Goal: Task Accomplishment & Management: Complete application form

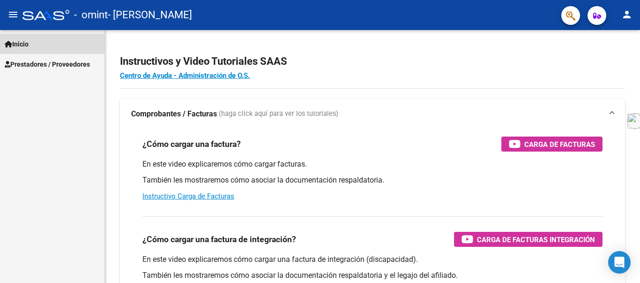
click at [20, 41] on span "Inicio" at bounding box center [17, 44] width 24 height 10
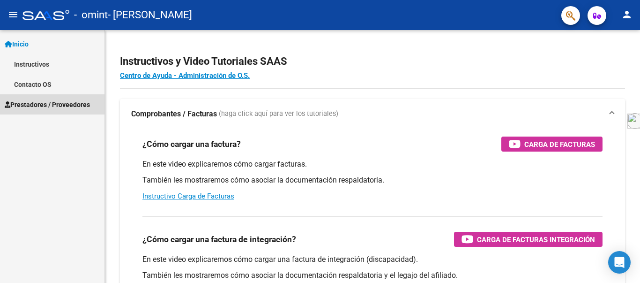
click at [40, 104] on span "Prestadores / Proveedores" at bounding box center [47, 104] width 85 height 10
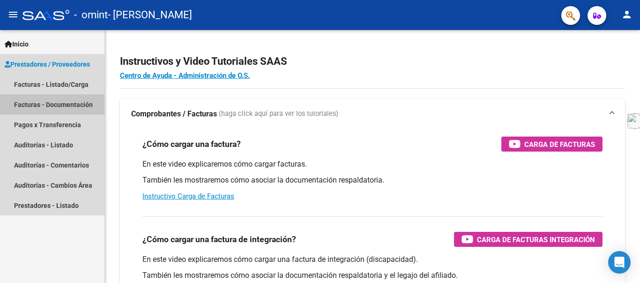
click at [40, 104] on link "Facturas - Documentación" at bounding box center [52, 104] width 104 height 20
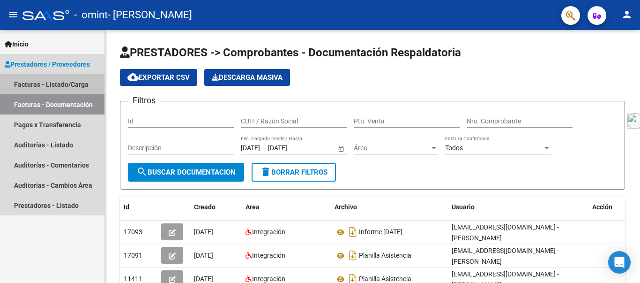
click at [46, 83] on link "Facturas - Listado/Carga" at bounding box center [52, 84] width 104 height 20
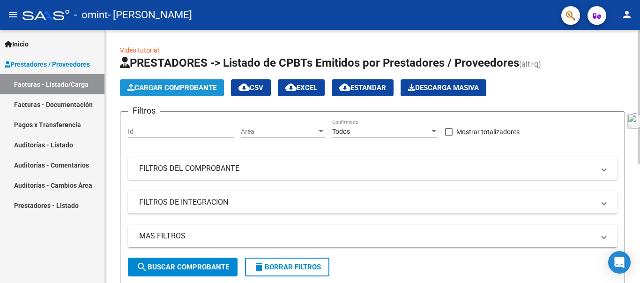
click at [171, 83] on span "Cargar Comprobante" at bounding box center [171, 87] width 89 height 8
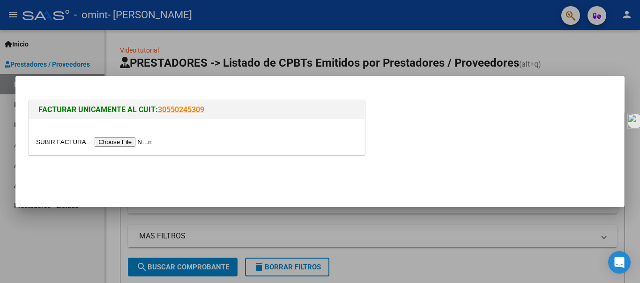
click at [132, 138] on input "file" at bounding box center [95, 142] width 119 height 10
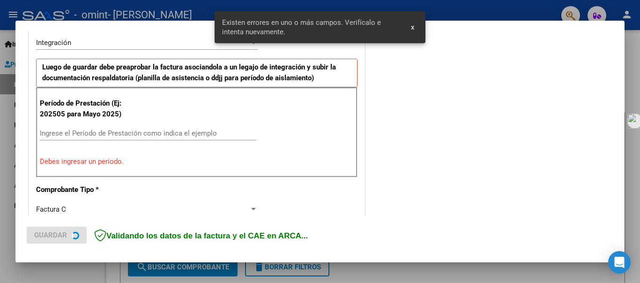
scroll to position [234, 0]
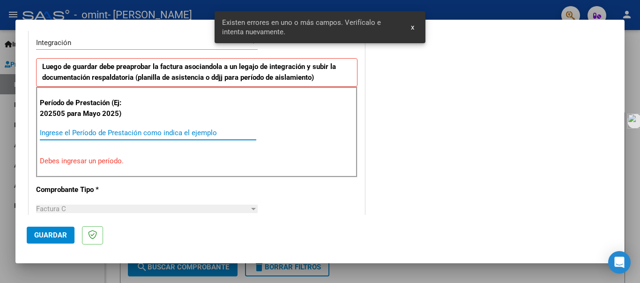
click at [134, 129] on input "Ingrese el Período de Prestación como indica el ejemplo" at bounding box center [148, 132] width 216 height 8
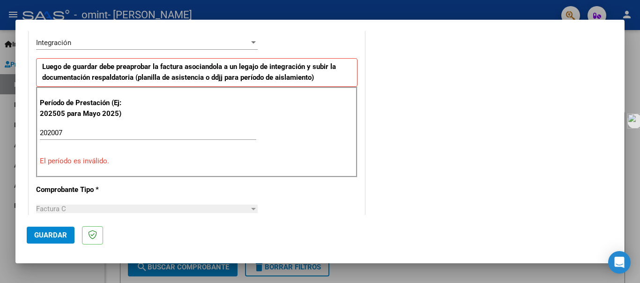
click at [124, 224] on mat-dialog-actions "Guardar" at bounding box center [320, 233] width 587 height 37
click at [54, 129] on input "202007" at bounding box center [148, 132] width 216 height 8
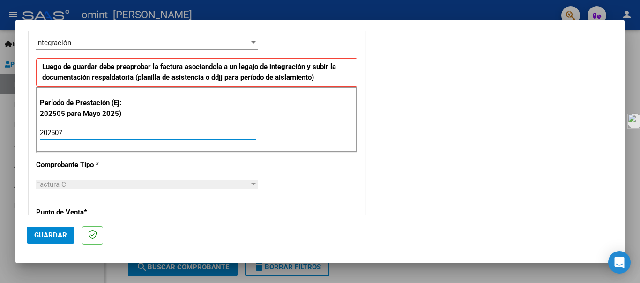
type input "202507"
click at [43, 234] on span "Guardar" at bounding box center [50, 235] width 33 height 8
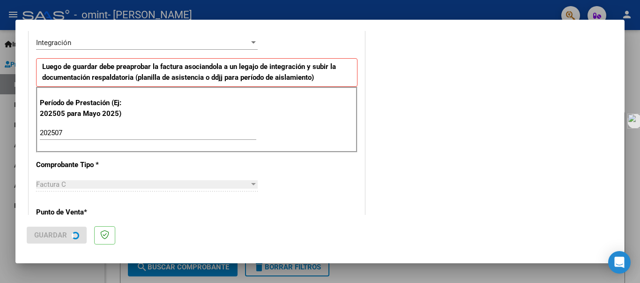
scroll to position [0, 0]
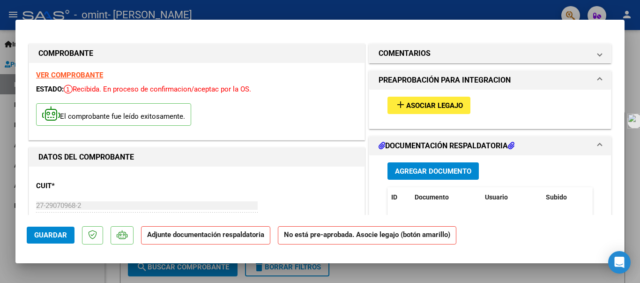
click at [421, 107] on span "Asociar Legajo" at bounding box center [434, 105] width 57 height 8
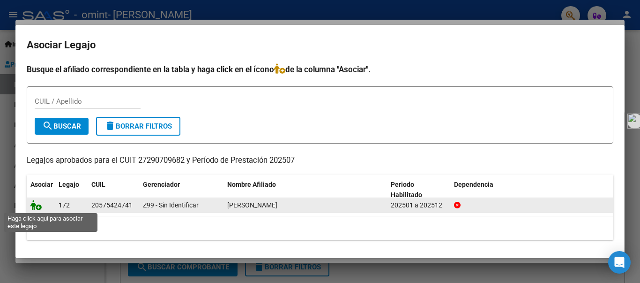
click at [33, 204] on icon at bounding box center [35, 205] width 11 height 10
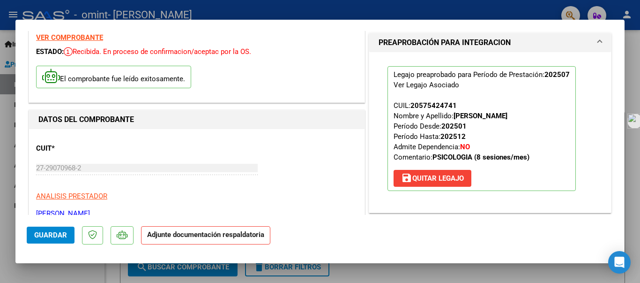
scroll to position [56, 0]
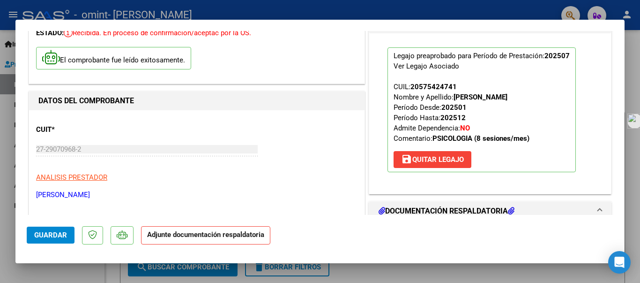
click at [179, 237] on strong "Adjunte documentación respaldatoria" at bounding box center [205, 234] width 117 height 8
click at [164, 240] on p "Adjunte documentación respaldatoria" at bounding box center [205, 235] width 129 height 18
click at [499, 207] on h1 "DOCUMENTACIÓN RESPALDATORIA" at bounding box center [447, 210] width 136 height 11
click at [508, 208] on icon at bounding box center [511, 210] width 7 height 7
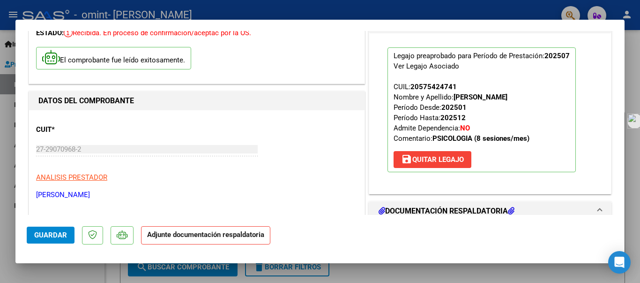
click at [382, 208] on h1 "DOCUMENTACIÓN RESPALDATORIA" at bounding box center [447, 210] width 136 height 11
click at [200, 238] on strong "Adjunte documentación respaldatoria" at bounding box center [205, 234] width 117 height 8
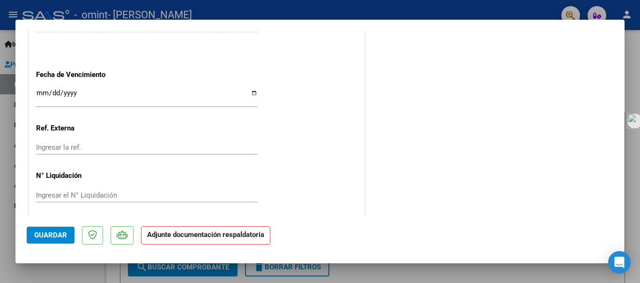
scroll to position [655, 0]
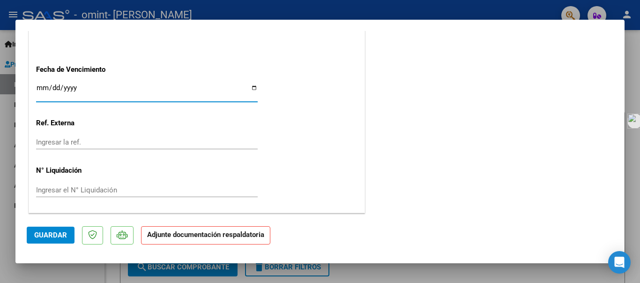
click at [41, 85] on input "Ingresar la fecha" at bounding box center [147, 91] width 222 height 15
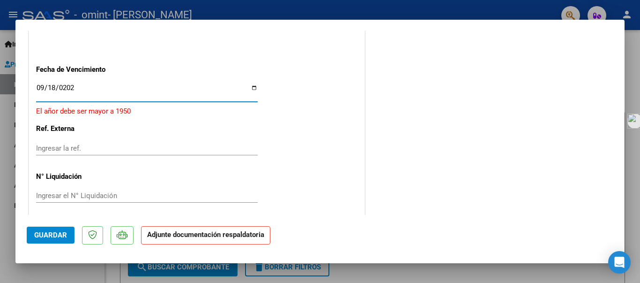
type input "[DATE]"
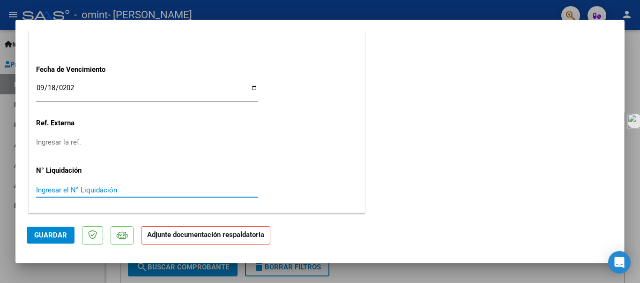
click at [84, 186] on input "Ingresar el N° Liquidación" at bounding box center [147, 190] width 222 height 8
click at [149, 238] on strong "Adjunte documentación respaldatoria" at bounding box center [205, 234] width 117 height 8
click at [201, 139] on input "Ingresar la ref." at bounding box center [147, 142] width 222 height 8
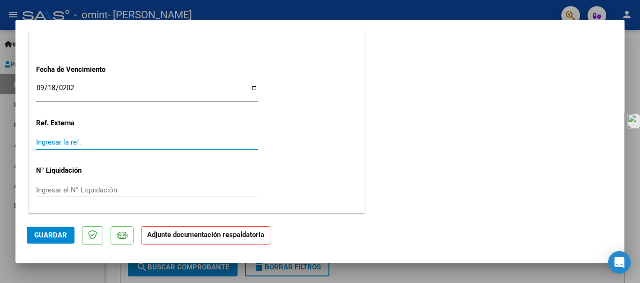
click at [124, 183] on div "Ingresar el N° Liquidación" at bounding box center [147, 190] width 222 height 14
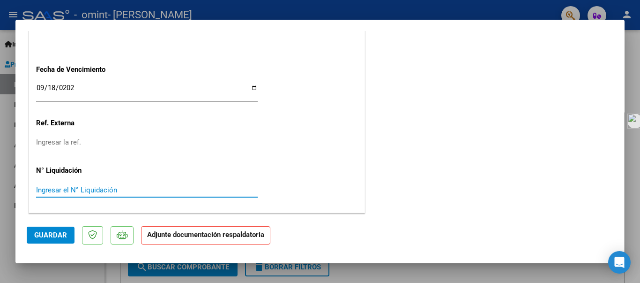
click at [122, 188] on input "Ingresar el N° Liquidación" at bounding box center [147, 190] width 222 height 8
type input "00004"
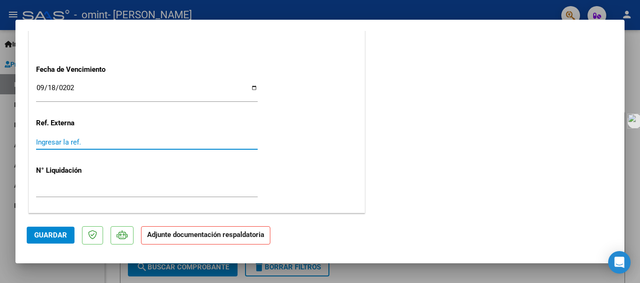
click at [84, 138] on input "Ingresar la ref." at bounding box center [147, 142] width 222 height 8
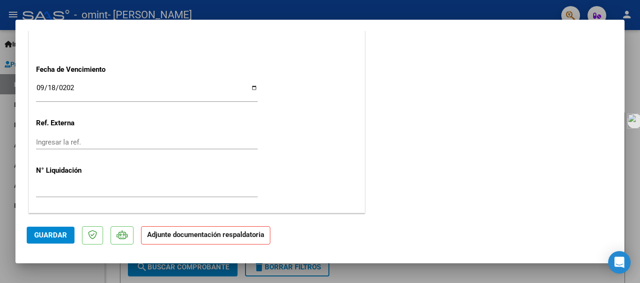
click at [163, 235] on strong "Adjunte documentación respaldatoria" at bounding box center [205, 234] width 117 height 8
click at [41, 231] on span "Guardar" at bounding box center [50, 235] width 33 height 8
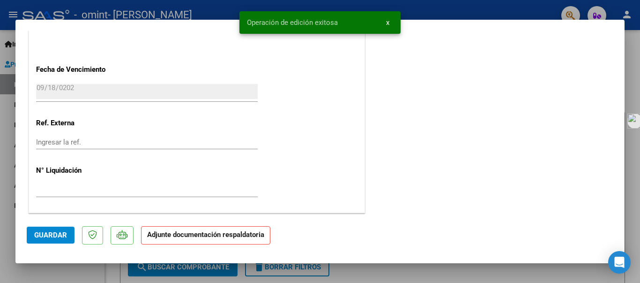
click at [208, 242] on p "Adjunte documentación respaldatoria" at bounding box center [205, 235] width 129 height 18
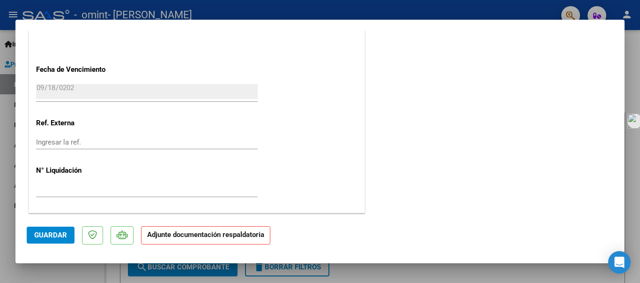
click at [203, 235] on strong "Adjunte documentación respaldatoria" at bounding box center [205, 234] width 117 height 8
click at [192, 226] on p "Adjunte documentación respaldatoria" at bounding box center [205, 235] width 129 height 18
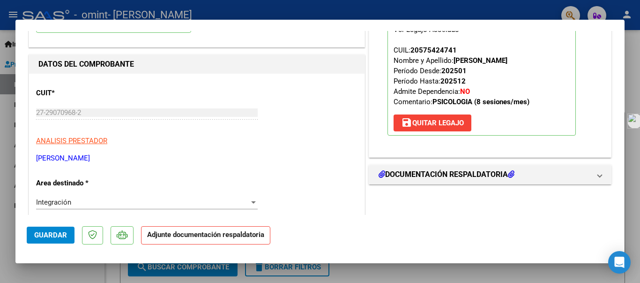
scroll to position [112, 0]
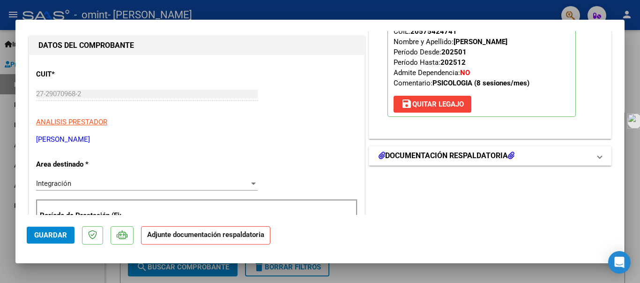
click at [450, 153] on h1 "DOCUMENTACIÓN RESPALDATORIA" at bounding box center [447, 155] width 136 height 11
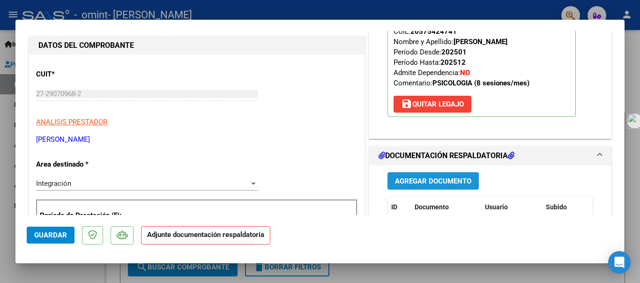
click at [436, 179] on span "Agregar Documento" at bounding box center [433, 181] width 76 height 8
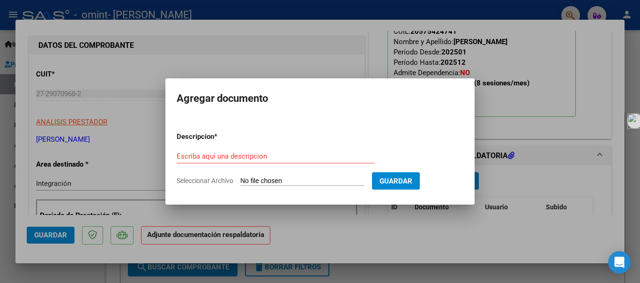
click at [284, 178] on input "Seleccionar Archivo" at bounding box center [302, 181] width 124 height 9
type input "C:\fakepath\planilla [PERSON_NAME] .pdf"
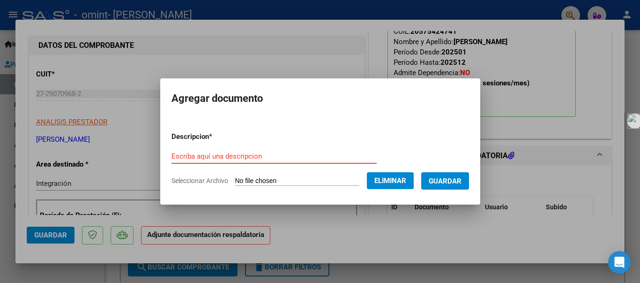
click at [244, 153] on input "Escriba aquí una descripcion" at bounding box center [273, 156] width 205 height 8
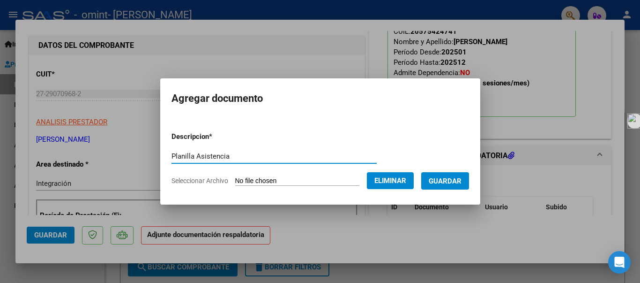
type input "Planilla Asistencia"
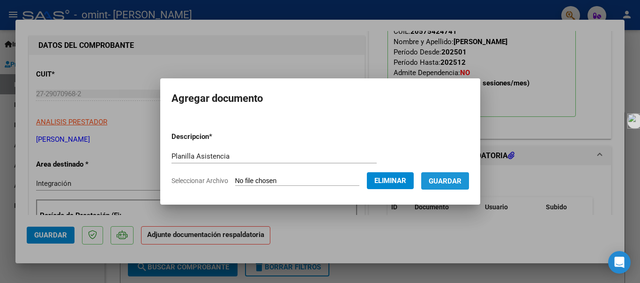
click at [462, 183] on span "Guardar" at bounding box center [445, 181] width 33 height 8
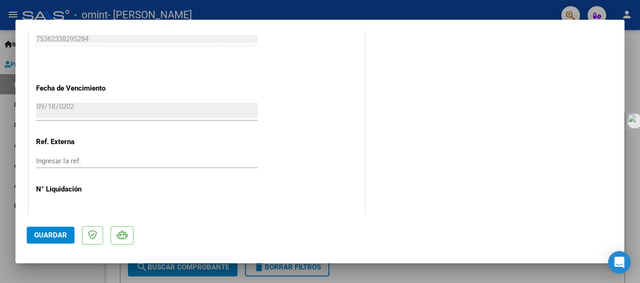
scroll to position [655, 0]
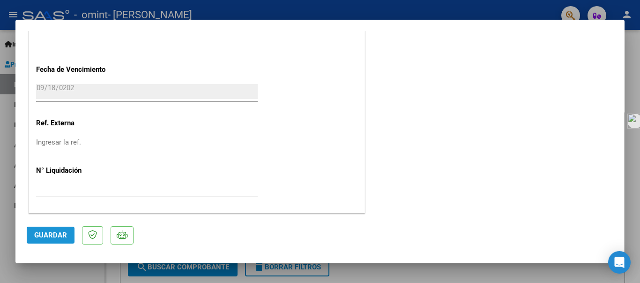
click at [64, 231] on span "Guardar" at bounding box center [50, 235] width 33 height 8
click at [56, 229] on button "Guardar" at bounding box center [51, 234] width 48 height 17
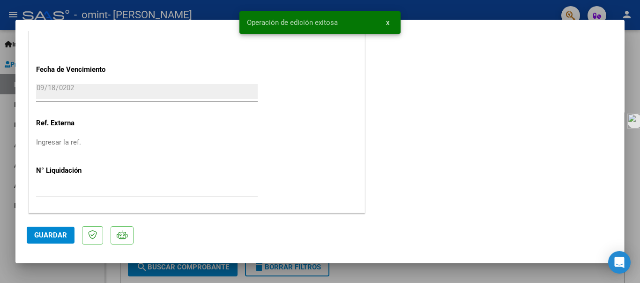
click at [636, 87] on div at bounding box center [320, 141] width 640 height 283
type input "$ 0,00"
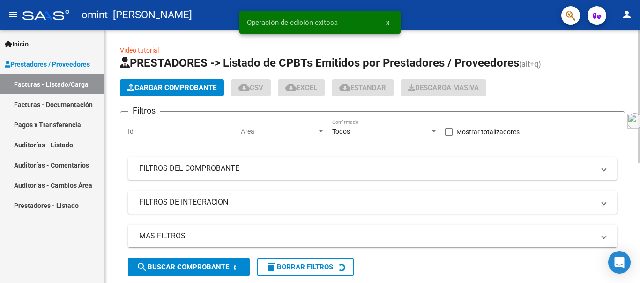
click at [636, 87] on div "Video tutorial PRESTADORES -> Listado de CPBTs Emitidos por Prestadores / Prove…" at bounding box center [372, 266] width 535 height 472
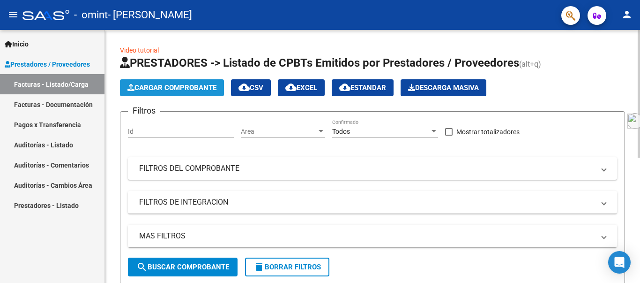
click at [192, 84] on span "Cargar Comprobante" at bounding box center [171, 87] width 89 height 8
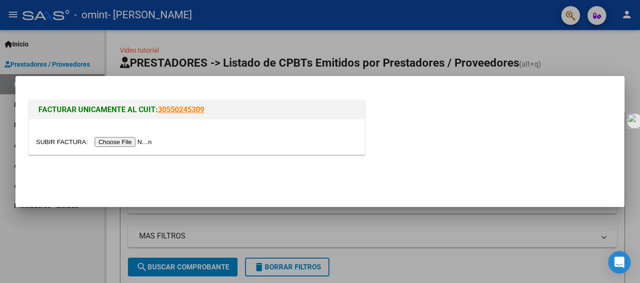
click at [130, 142] on input "file" at bounding box center [95, 142] width 119 height 10
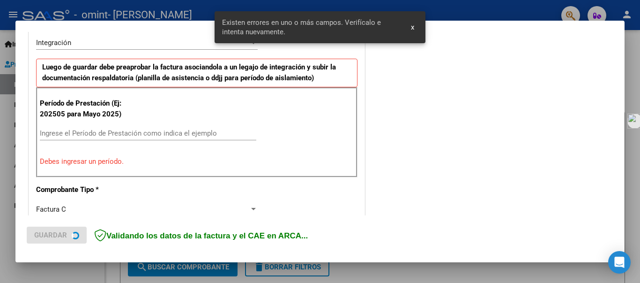
scroll to position [234, 0]
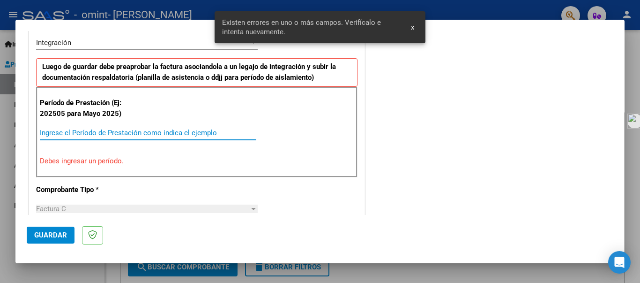
click at [75, 135] on input "Ingrese el Período de Prestación como indica el ejemplo" at bounding box center [148, 132] width 216 height 8
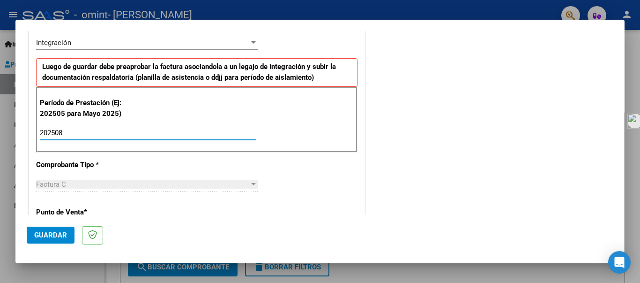
type input "202508"
click at [245, 185] on div "Factura C" at bounding box center [142, 184] width 213 height 8
click at [50, 237] on span "Guardar" at bounding box center [50, 235] width 33 height 8
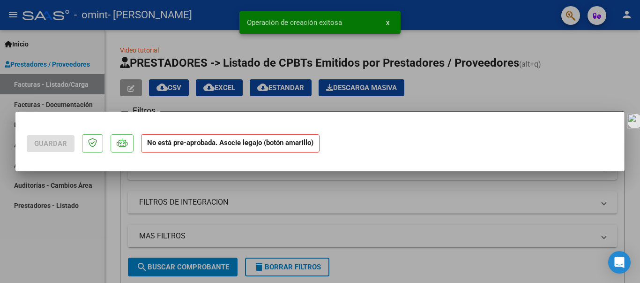
scroll to position [0, 0]
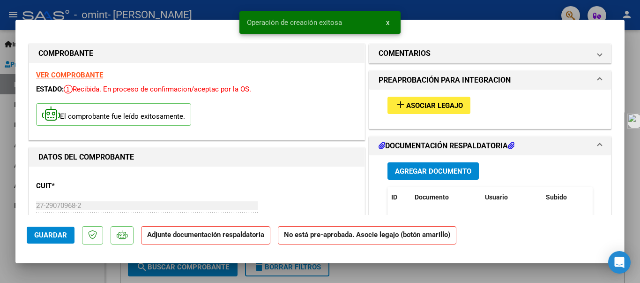
click at [404, 99] on button "add Asociar Legajo" at bounding box center [428, 105] width 83 height 17
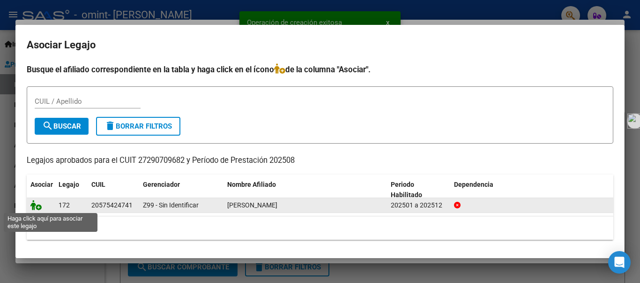
click at [35, 203] on icon at bounding box center [35, 205] width 11 height 10
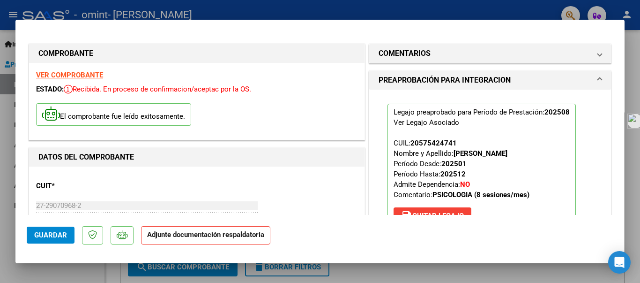
click at [227, 233] on strong "Adjunte documentación respaldatoria" at bounding box center [205, 234] width 117 height 8
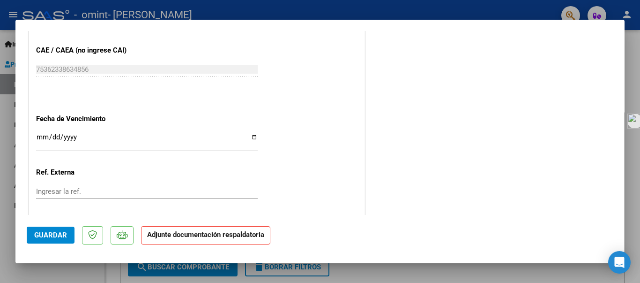
scroll to position [643, 0]
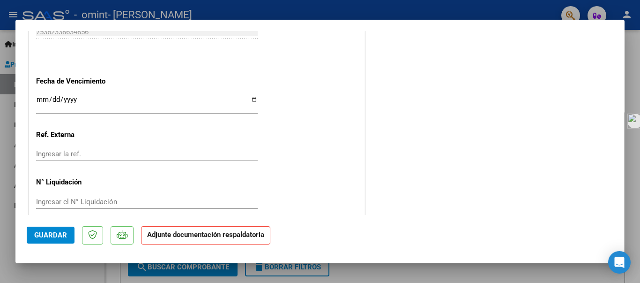
click at [40, 100] on input "Ingresar la fecha" at bounding box center [147, 103] width 222 height 15
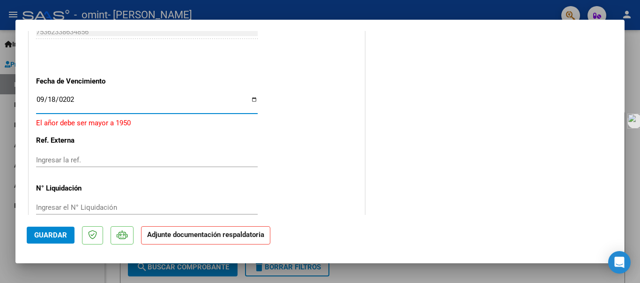
type input "[DATE]"
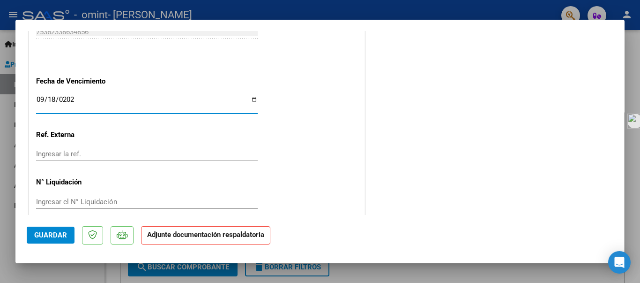
click at [59, 159] on div "Ingresar la ref." at bounding box center [147, 154] width 222 height 14
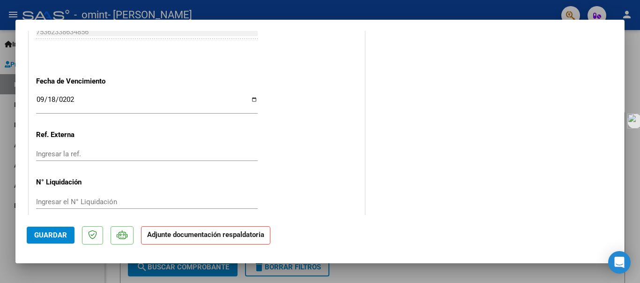
click at [54, 206] on div "Ingresar el N° Liquidación" at bounding box center [147, 201] width 222 height 14
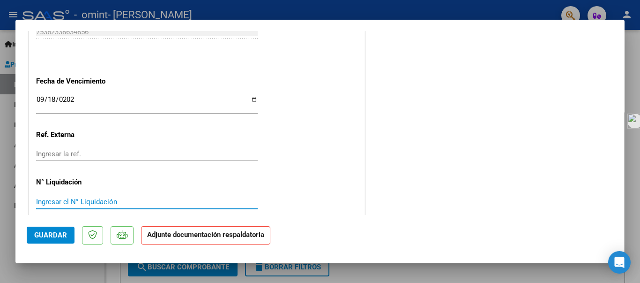
click at [53, 201] on input "Ingresar el N° Liquidación" at bounding box center [147, 201] width 222 height 8
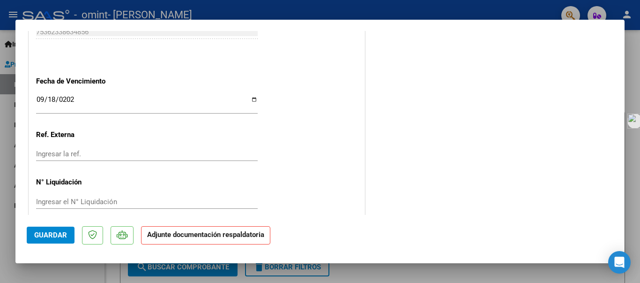
click at [150, 231] on strong "Adjunte documentación respaldatoria" at bounding box center [205, 234] width 117 height 8
click at [61, 233] on span "Guardar" at bounding box center [50, 235] width 33 height 8
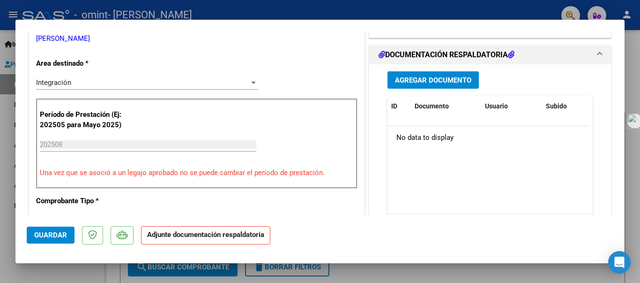
scroll to position [175, 0]
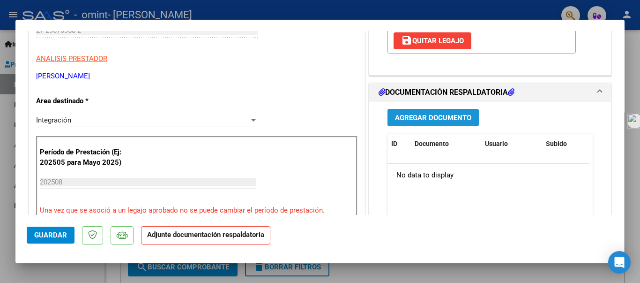
click at [416, 111] on button "Agregar Documento" at bounding box center [432, 117] width 91 height 17
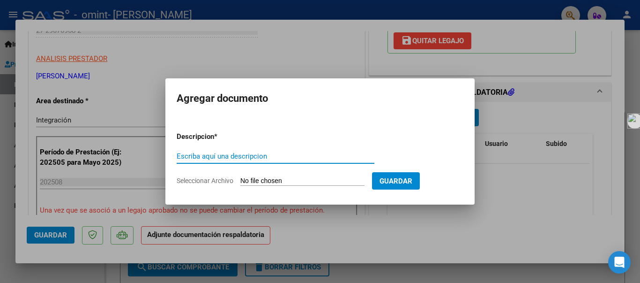
click at [273, 156] on input "Escriba aquí una descripcion" at bounding box center [276, 156] width 198 height 8
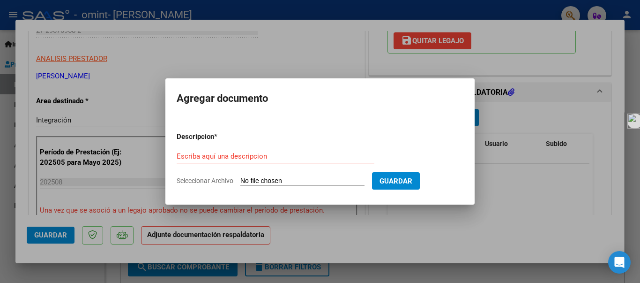
click at [276, 179] on input "Seleccionar Archivo" at bounding box center [302, 181] width 124 height 9
type input "C:\fakepath\planilla Agosto [PERSON_NAME] .pdf"
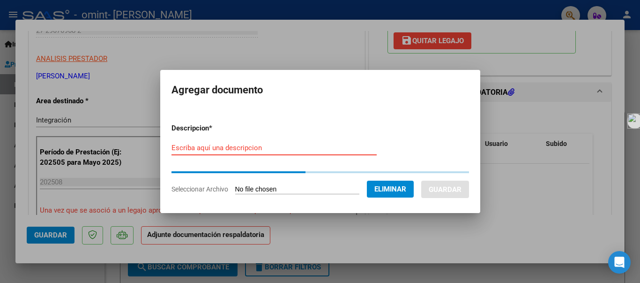
click at [239, 150] on input "Escriba aquí una descripcion" at bounding box center [273, 147] width 205 height 8
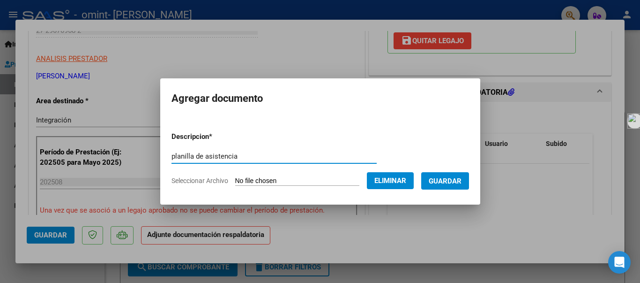
type input "planilla de asistencia"
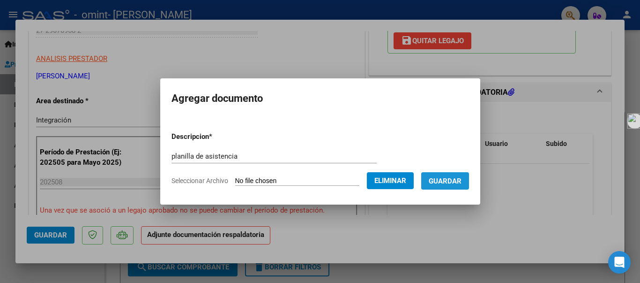
click at [445, 182] on span "Guardar" at bounding box center [445, 181] width 33 height 8
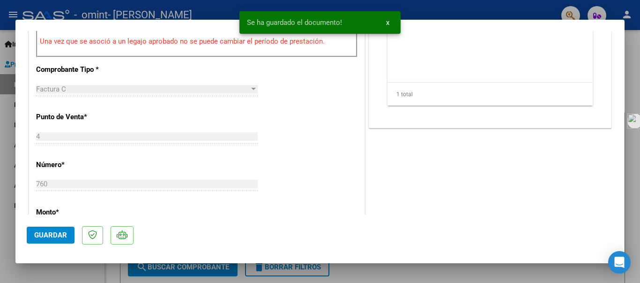
scroll to position [381, 0]
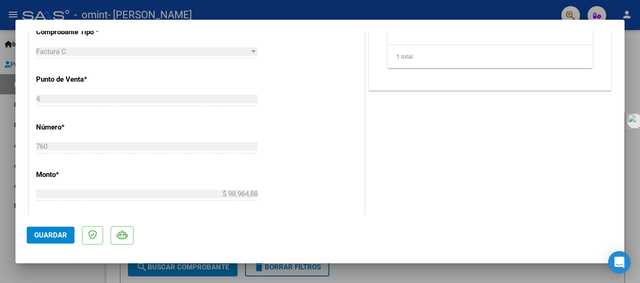
click at [59, 234] on span "Guardar" at bounding box center [50, 235] width 33 height 8
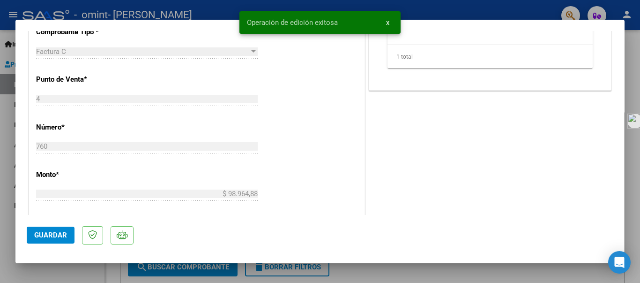
click at [529, 12] on div at bounding box center [320, 141] width 640 height 283
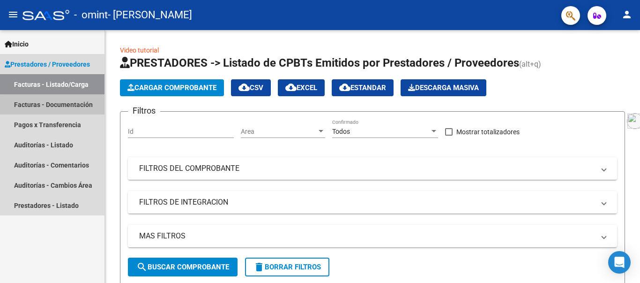
click at [77, 107] on link "Facturas - Documentación" at bounding box center [52, 104] width 104 height 20
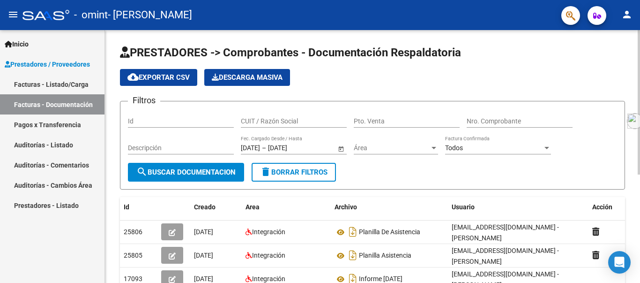
click at [636, 268] on div "PRESTADORES -> Comprobantes - Documentación Respaldatoria cloud_download Export…" at bounding box center [372, 247] width 535 height 434
click at [636, 273] on div "PRESTADORES -> Comprobantes - Documentación Respaldatoria cloud_download Export…" at bounding box center [372, 247] width 535 height 434
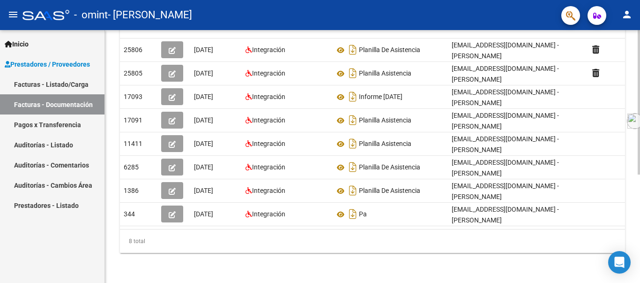
click at [640, 266] on div at bounding box center [639, 156] width 2 height 253
click at [640, 266] on div at bounding box center [639, 210] width 2 height 144
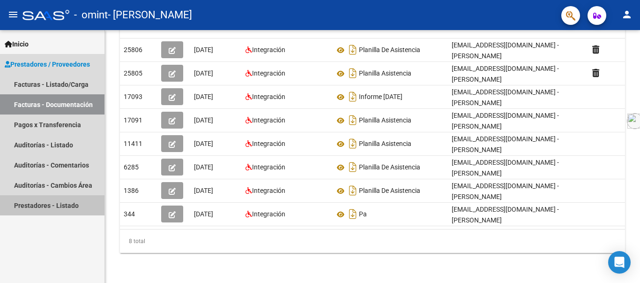
click at [67, 206] on link "Prestadores - Listado" at bounding box center [52, 205] width 104 height 20
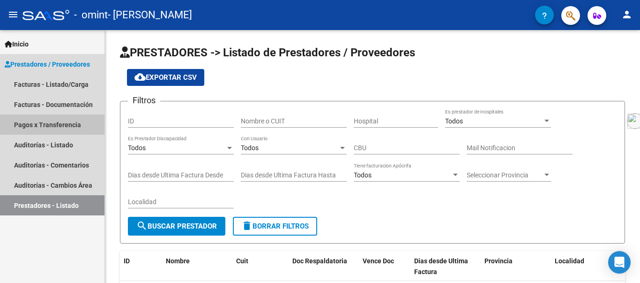
click at [57, 124] on link "Pagos x Transferencia" at bounding box center [52, 124] width 104 height 20
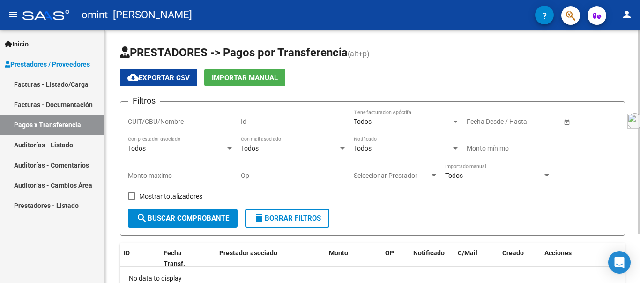
scroll to position [61, 0]
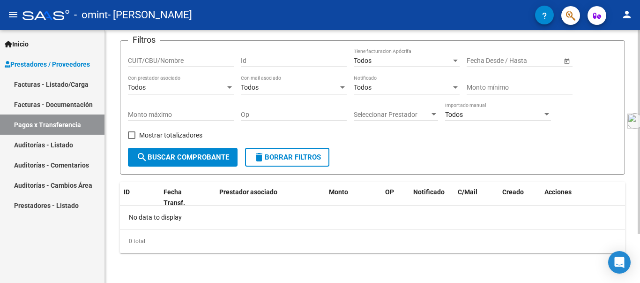
click at [638, 268] on div at bounding box center [639, 156] width 2 height 253
click at [154, 63] on input "CUIT/CBU/Nombre" at bounding box center [181, 61] width 106 height 8
type input "27290709682"
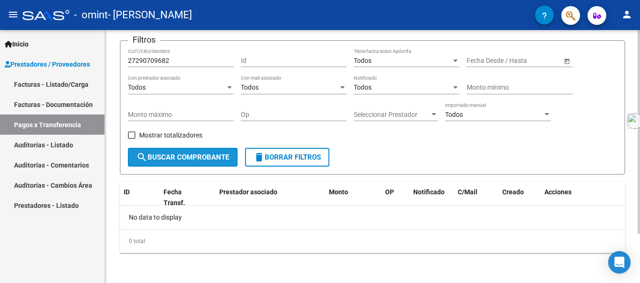
click at [181, 159] on span "search Buscar Comprobante" at bounding box center [182, 157] width 93 height 8
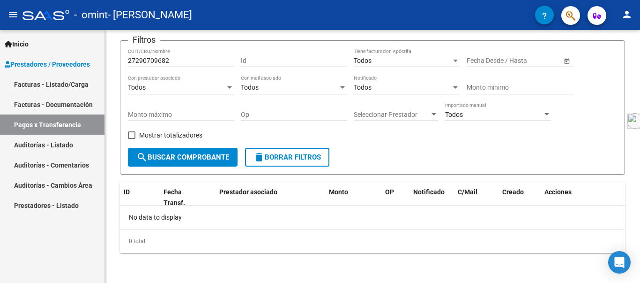
click at [54, 102] on link "Facturas - Documentación" at bounding box center [52, 104] width 104 height 20
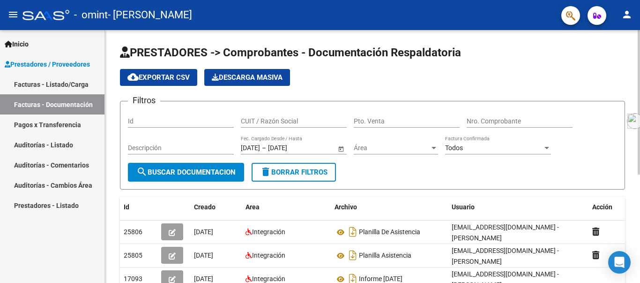
click at [637, 277] on div "PRESTADORES -> Comprobantes - Documentación Respaldatoria cloud_download Export…" at bounding box center [372, 247] width 535 height 434
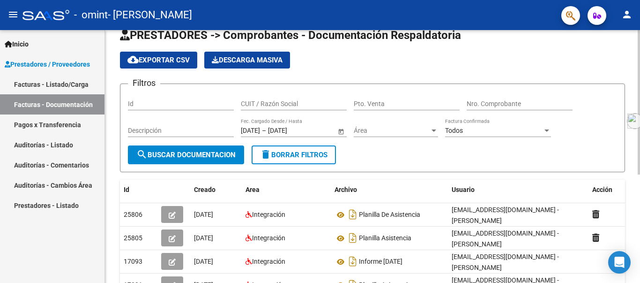
click at [636, 276] on div "PRESTADORES -> Comprobantes - Documentación Respaldatoria cloud_download Export…" at bounding box center [372, 230] width 535 height 434
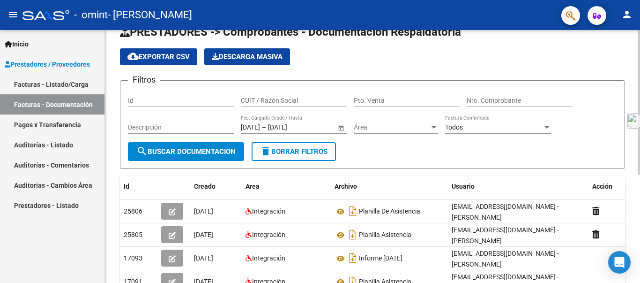
click at [636, 276] on div "PRESTADORES -> Comprobantes - Documentación Respaldatoria cloud_download Export…" at bounding box center [372, 226] width 535 height 434
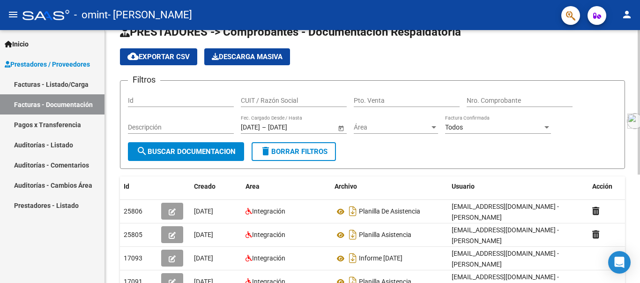
click at [636, 276] on div "PRESTADORES -> Comprobantes - Documentación Respaldatoria cloud_download Export…" at bounding box center [372, 226] width 535 height 434
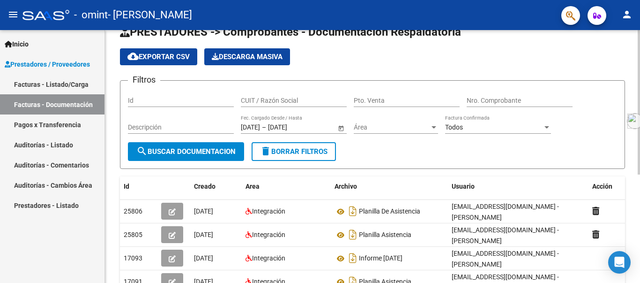
click at [636, 276] on div "PRESTADORES -> Comprobantes - Documentación Respaldatoria cloud_download Export…" at bounding box center [372, 226] width 535 height 434
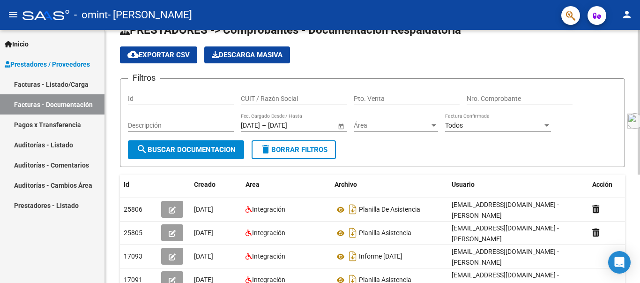
drag, startPoint x: 636, startPoint y: 276, endPoint x: 633, endPoint y: 252, distance: 24.6
click at [633, 252] on div "PRESTADORES -> Comprobantes - Documentación Respaldatoria cloud_download Export…" at bounding box center [372, 224] width 535 height 434
click at [632, 275] on div "PRESTADORES -> Comprobantes - Documentación Respaldatoria cloud_download Export…" at bounding box center [372, 224] width 535 height 434
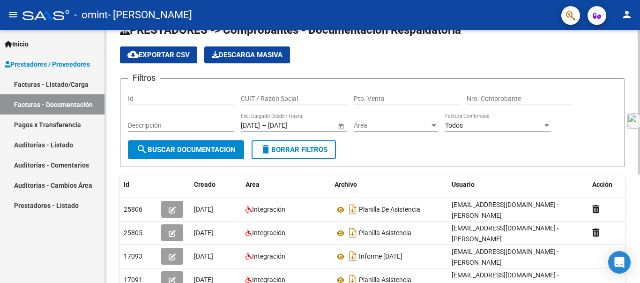
click at [632, 275] on div "PRESTADORES -> Comprobantes - Documentación Respaldatoria cloud_download Export…" at bounding box center [372, 224] width 535 height 434
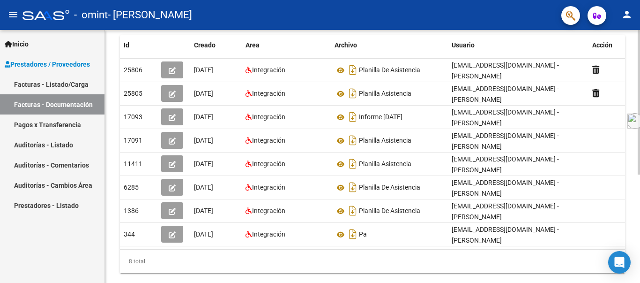
scroll to position [189, 0]
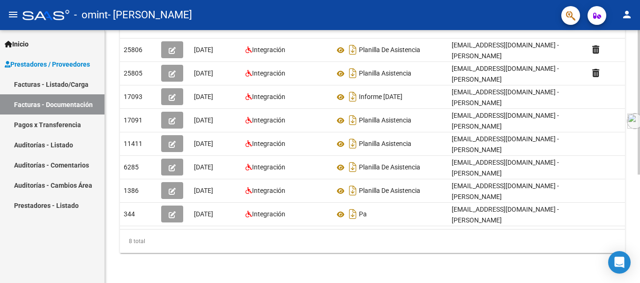
click at [633, 277] on div "PRESTADORES -> Comprobantes - Documentación Respaldatoria cloud_download Export…" at bounding box center [372, 65] width 535 height 434
click at [12, 10] on mat-icon "menu" at bounding box center [12, 14] width 11 height 11
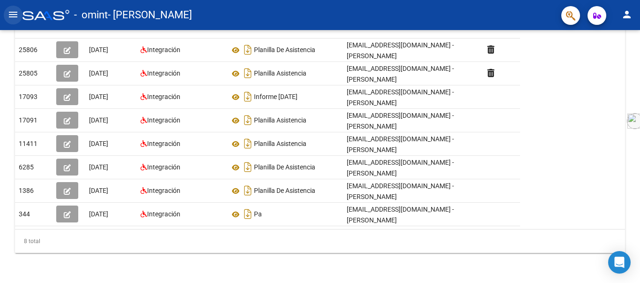
click at [12, 10] on mat-icon "menu" at bounding box center [12, 14] width 11 height 11
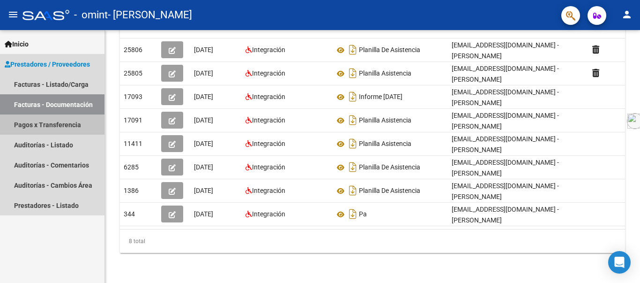
click at [34, 123] on link "Pagos x Transferencia" at bounding box center [52, 124] width 104 height 20
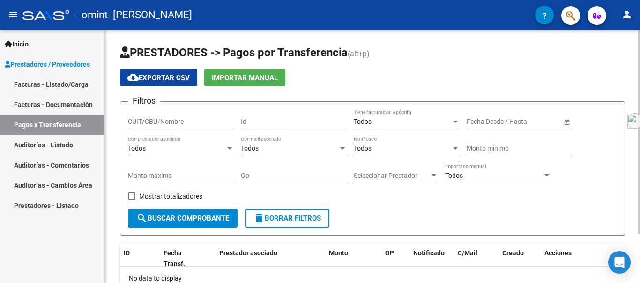
click at [360, 114] on div "Todos Tiene facturacion Apócrifa" at bounding box center [407, 118] width 106 height 19
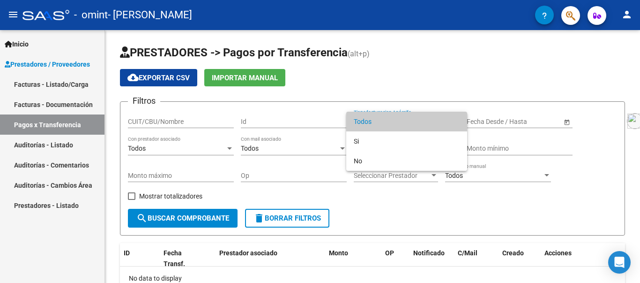
click at [378, 58] on div at bounding box center [320, 141] width 640 height 283
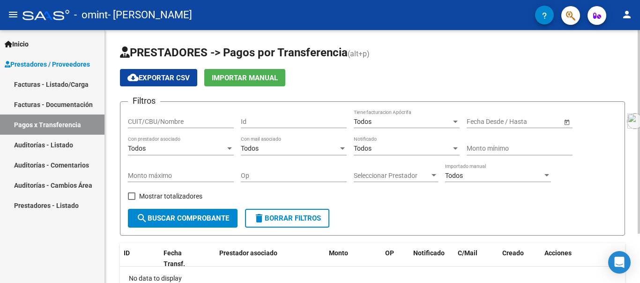
scroll to position [61, 0]
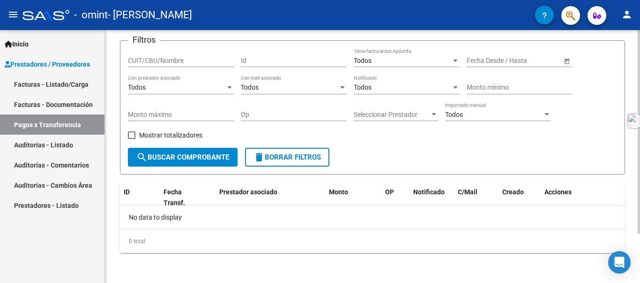
click at [640, 253] on div at bounding box center [639, 156] width 2 height 253
click at [153, 63] on input "CUIT/CBU/Nombre" at bounding box center [181, 61] width 106 height 8
type input "2729070968"
click at [132, 134] on span at bounding box center [131, 134] width 7 height 7
click at [132, 139] on input "Mostrar totalizadores" at bounding box center [131, 139] width 0 height 0
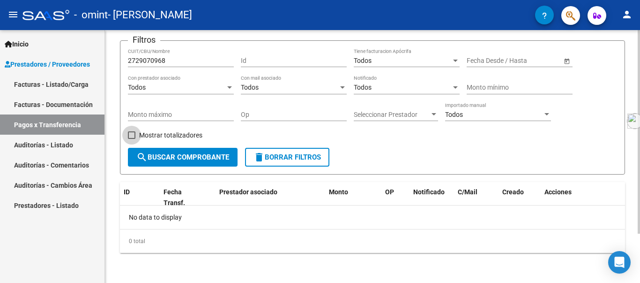
checkbox input "true"
click at [177, 155] on span "search Buscar Comprobante" at bounding box center [182, 157] width 93 height 8
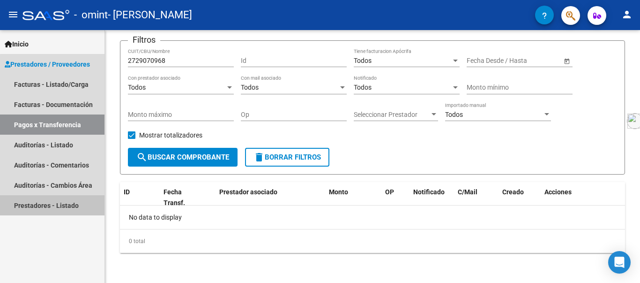
click at [59, 202] on link "Prestadores - Listado" at bounding box center [52, 205] width 104 height 20
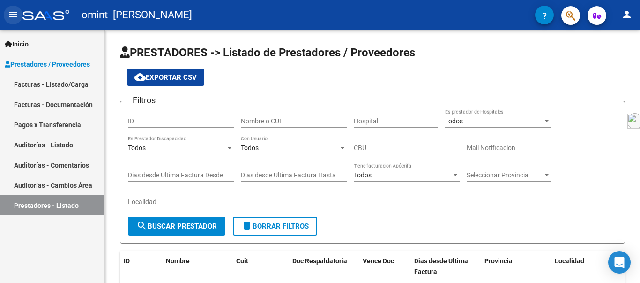
click at [17, 14] on mat-icon "menu" at bounding box center [12, 14] width 11 height 11
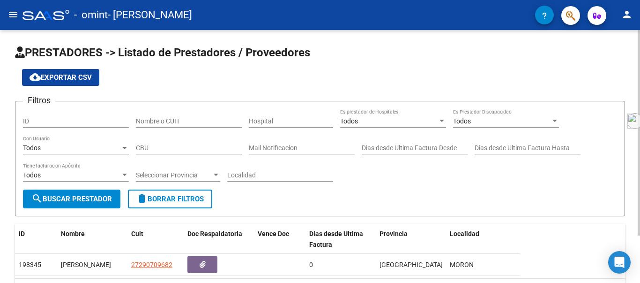
click at [635, 276] on div "PRESTADORES -> Listado de Prestadores / Proveedores cloud_download Exportar CSV…" at bounding box center [320, 181] width 640 height 302
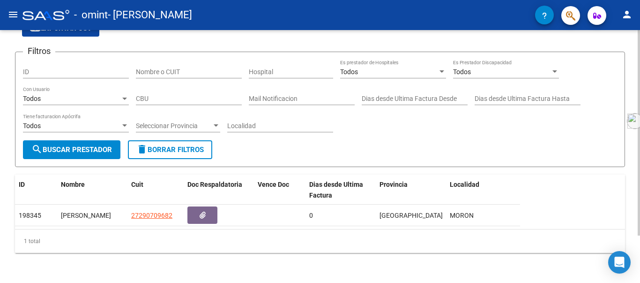
click at [638, 273] on div at bounding box center [639, 156] width 2 height 253
click at [638, 273] on div at bounding box center [639, 179] width 2 height 205
click at [239, 242] on div "1 total" at bounding box center [320, 240] width 610 height 23
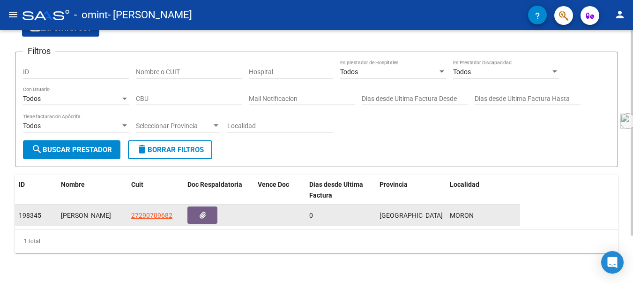
click at [34, 211] on span "198345" at bounding box center [30, 214] width 22 height 7
copy span "198345"
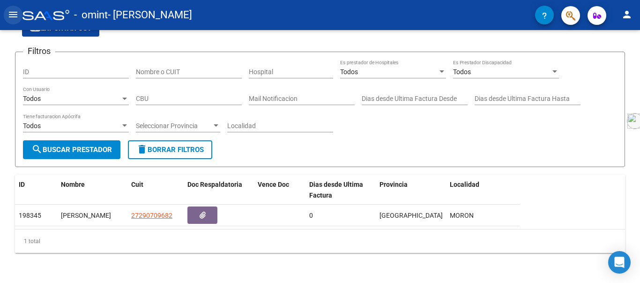
click at [17, 13] on mat-icon "menu" at bounding box center [12, 14] width 11 height 11
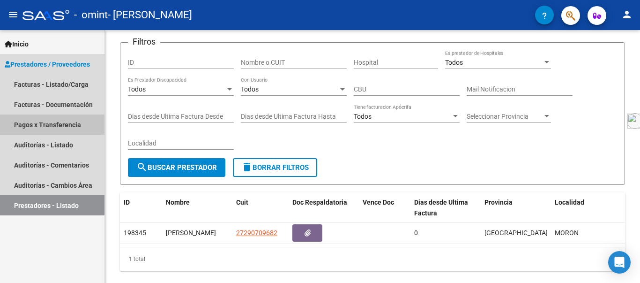
click at [41, 131] on link "Pagos x Transferencia" at bounding box center [52, 124] width 104 height 20
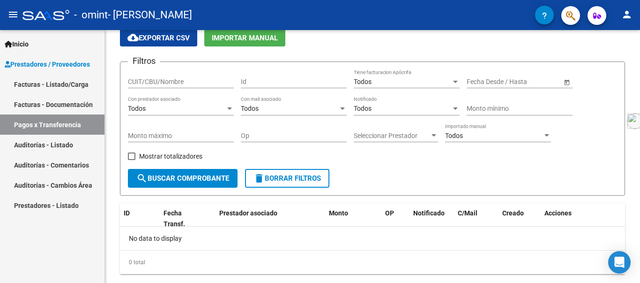
scroll to position [59, 0]
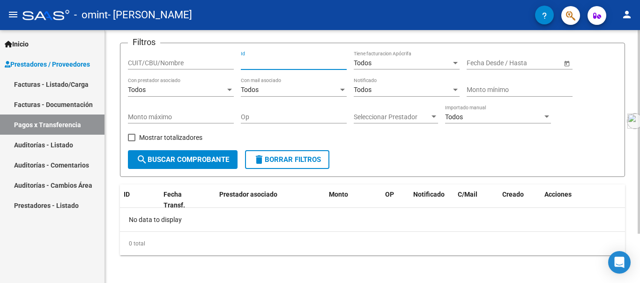
click at [266, 64] on input "Id" at bounding box center [294, 63] width 106 height 8
paste input "198345"
type input "198345"
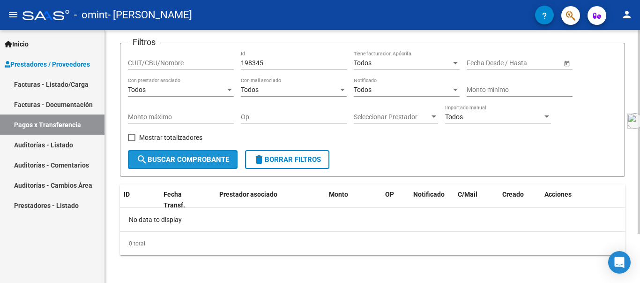
click at [194, 157] on span "search Buscar Comprobante" at bounding box center [182, 159] width 93 height 8
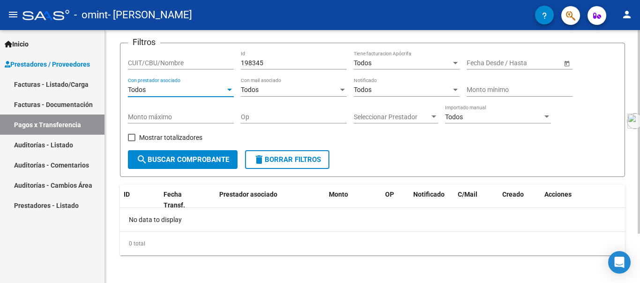
click at [231, 88] on div at bounding box center [229, 89] width 8 height 7
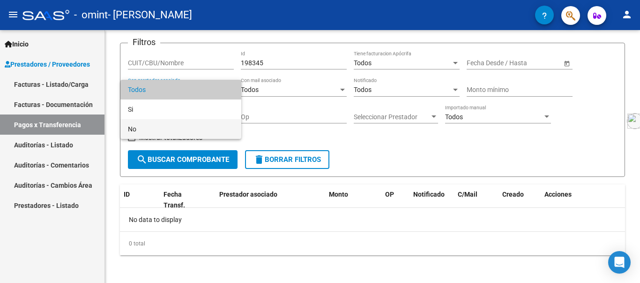
click at [214, 126] on span "No" at bounding box center [181, 129] width 106 height 20
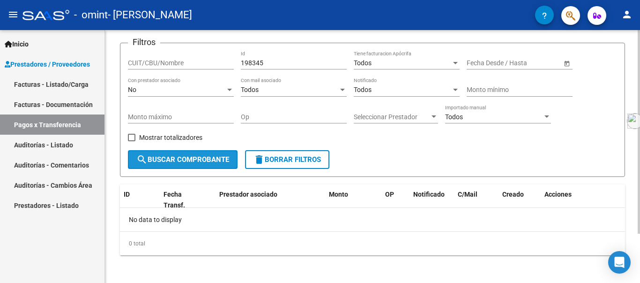
click at [178, 155] on button "search Buscar Comprobante" at bounding box center [183, 159] width 110 height 19
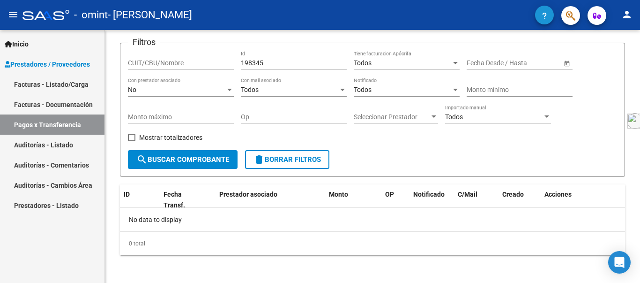
click at [546, 17] on icon "button" at bounding box center [544, 15] width 5 height 7
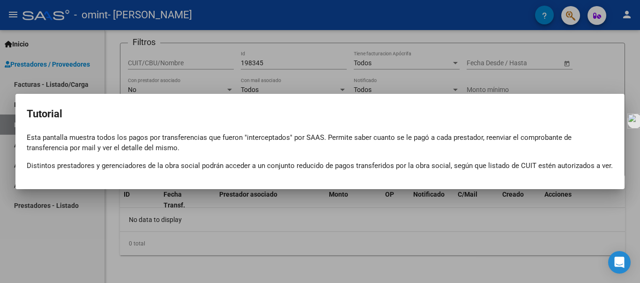
click at [574, 19] on div at bounding box center [320, 141] width 640 height 283
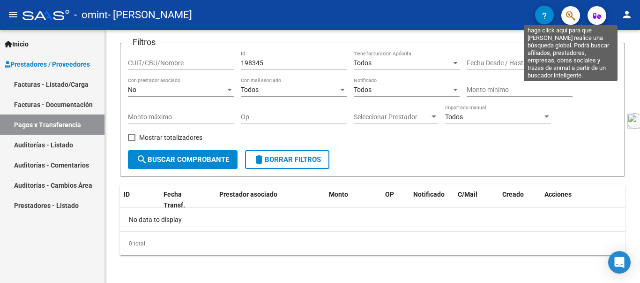
click at [574, 19] on icon "button" at bounding box center [570, 15] width 9 height 11
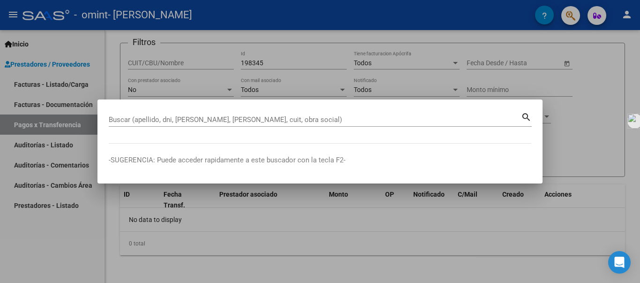
click at [565, 76] on div at bounding box center [320, 141] width 640 height 283
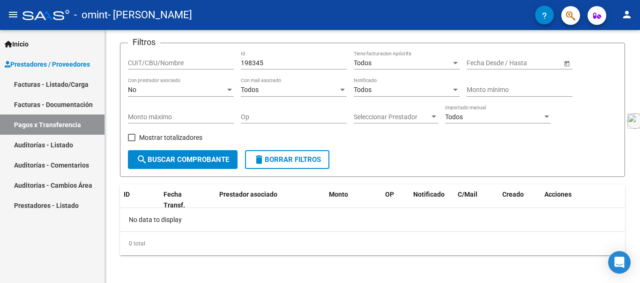
scroll to position [0, 0]
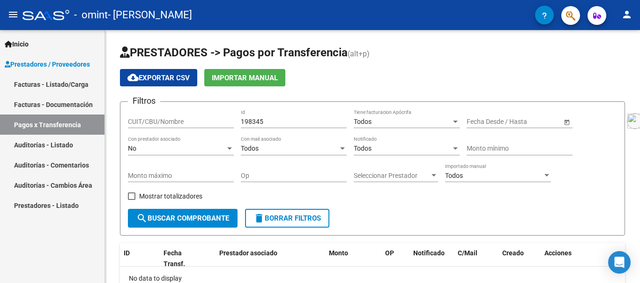
drag, startPoint x: 565, startPoint y: 76, endPoint x: 596, endPoint y: 16, distance: 68.1
click at [596, 16] on div "menu - omint - [PERSON_NAME] person Inicio Instructivos Contacto OS Prestadores…" at bounding box center [320, 141] width 640 height 283
click at [428, 106] on form "Filtros CUIT/CBU/Nombre 198345 Id Todos Tiene facturacion Apócrifa Fecha inicio…" at bounding box center [372, 168] width 505 height 134
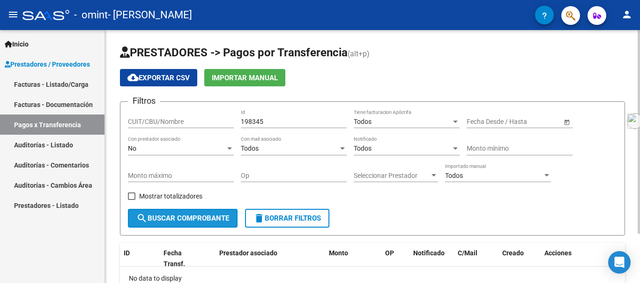
click at [201, 213] on button "search Buscar Comprobante" at bounding box center [183, 218] width 110 height 19
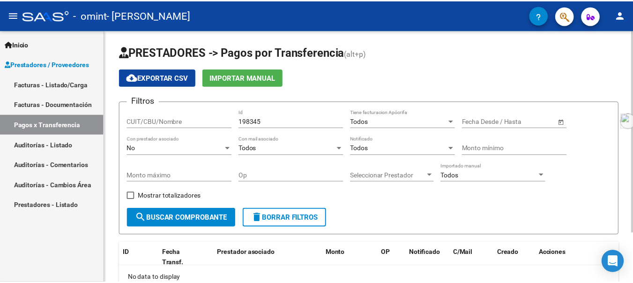
scroll to position [61, 0]
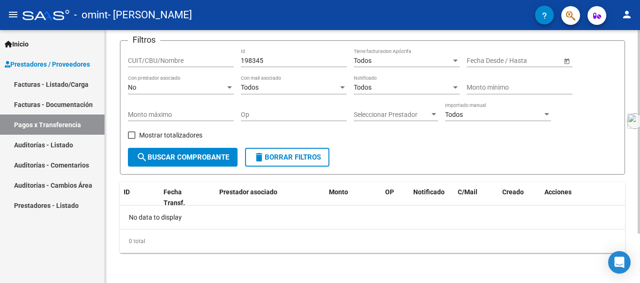
click at [638, 276] on div at bounding box center [639, 156] width 2 height 253
click at [638, 276] on div at bounding box center [639, 180] width 2 height 203
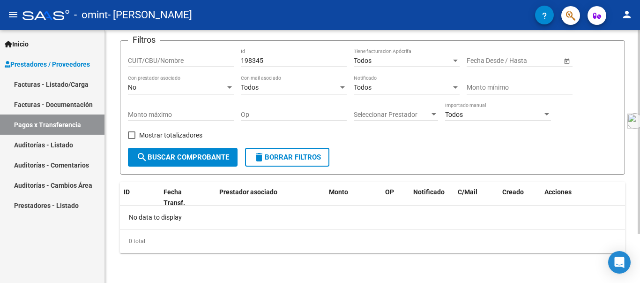
click at [638, 276] on div at bounding box center [639, 180] width 2 height 203
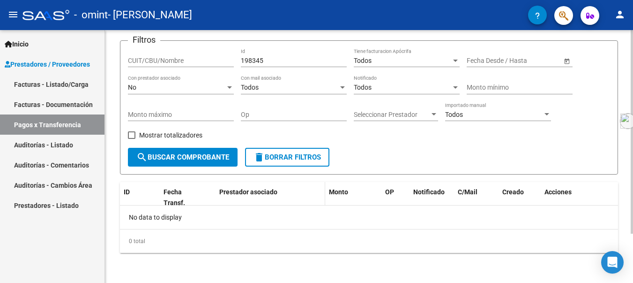
click at [267, 189] on span "Prestador asociado" at bounding box center [248, 191] width 58 height 7
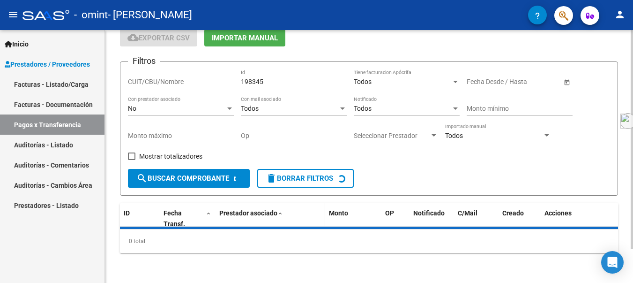
click at [267, 189] on form "Filtros CUIT/CBU/Nombre 198345 Id Todos Tiene facturacion Apócrifa Fecha inicio…" at bounding box center [369, 128] width 498 height 134
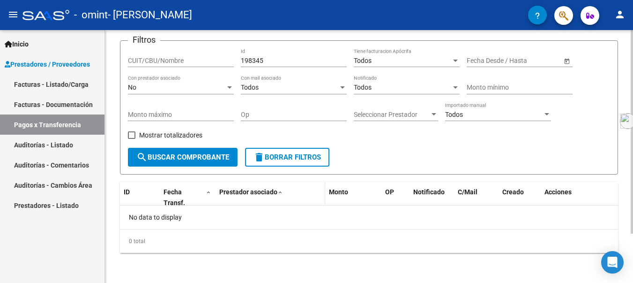
click at [271, 191] on span "Prestador asociado" at bounding box center [248, 191] width 58 height 7
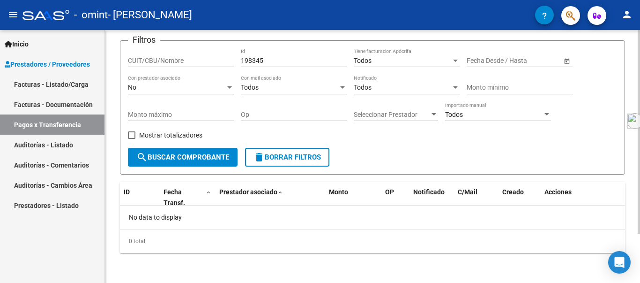
click at [563, 63] on span "Open calendar" at bounding box center [567, 61] width 22 height 22
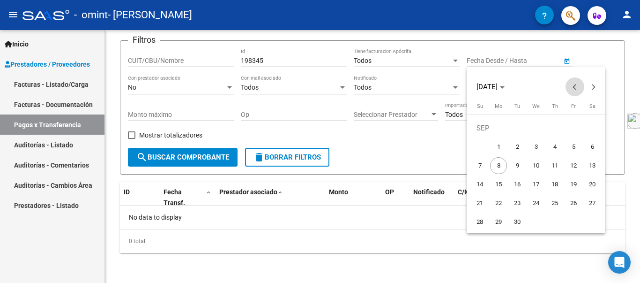
click at [569, 86] on span "Previous month" at bounding box center [575, 86] width 19 height 19
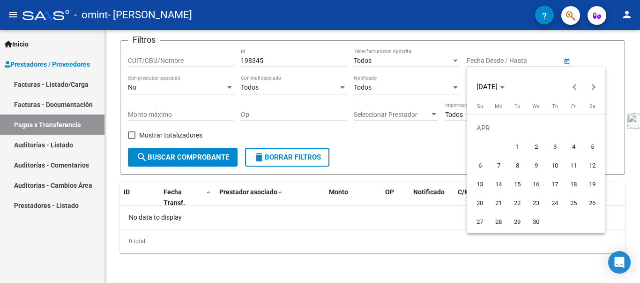
click at [518, 143] on span "1" at bounding box center [517, 146] width 17 height 17
type input "[DATE]"
click at [457, 159] on div at bounding box center [320, 141] width 640 height 283
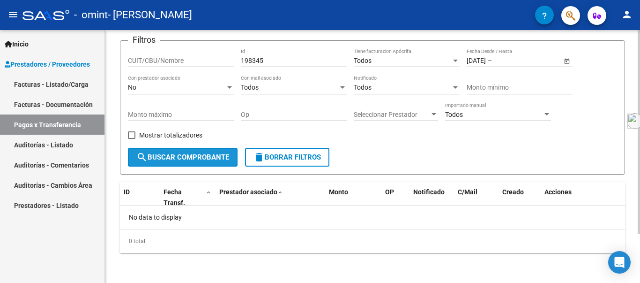
click at [214, 151] on button "search Buscar Comprobante" at bounding box center [183, 157] width 110 height 19
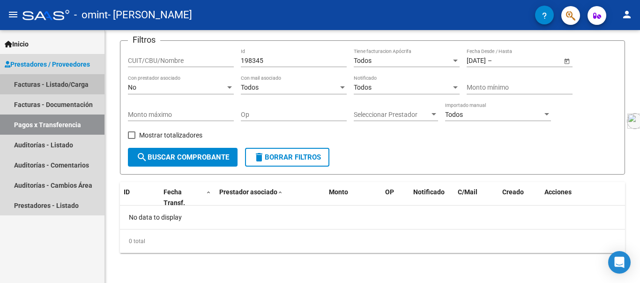
click at [55, 85] on link "Facturas - Listado/Carga" at bounding box center [52, 84] width 104 height 20
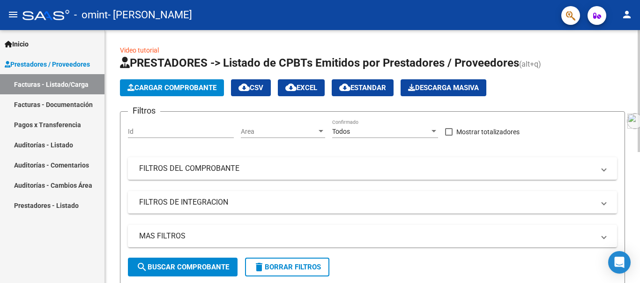
click at [176, 137] on div "Id" at bounding box center [181, 128] width 106 height 19
click at [176, 132] on input "Id" at bounding box center [181, 131] width 106 height 8
paste input "198345"
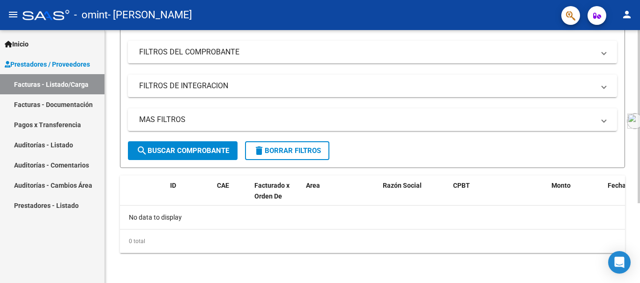
click at [640, 269] on div at bounding box center [639, 156] width 2 height 253
type input "198345"
click at [189, 149] on span "search Buscar Comprobante" at bounding box center [182, 150] width 93 height 8
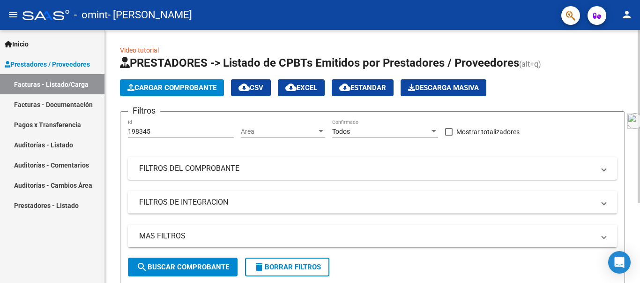
click at [640, 34] on div at bounding box center [639, 156] width 2 height 253
click at [640, 34] on div at bounding box center [639, 116] width 2 height 173
click at [325, 128] on app-drop-down-list "Area Area" at bounding box center [286, 132] width 91 height 27
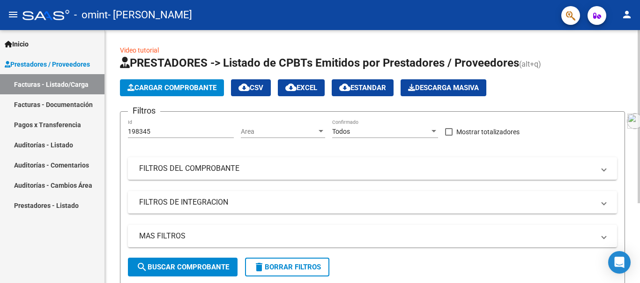
click at [320, 130] on div at bounding box center [321, 131] width 5 height 2
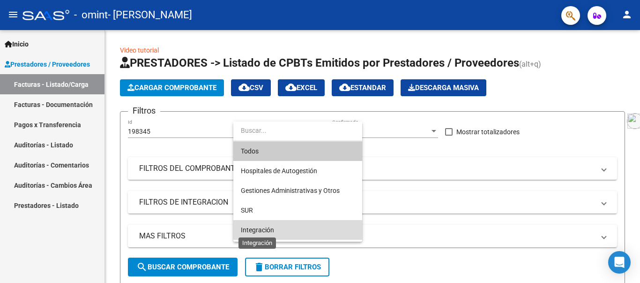
click at [264, 231] on span "Integración" at bounding box center [257, 229] width 33 height 7
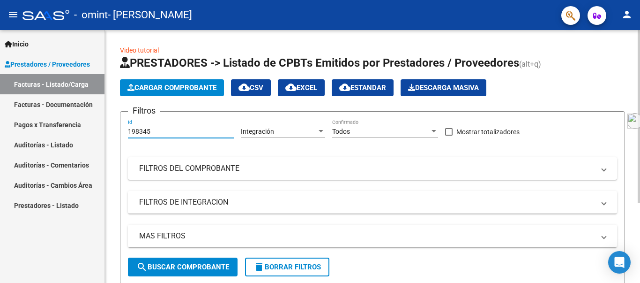
click at [162, 131] on input "198345" at bounding box center [181, 131] width 106 height 8
click at [599, 165] on span "FILTROS DEL COMPROBANTE" at bounding box center [370, 168] width 463 height 10
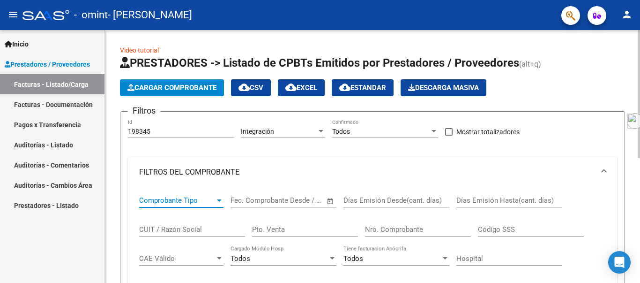
click at [191, 199] on span "Comprobante Tipo" at bounding box center [177, 200] width 76 height 8
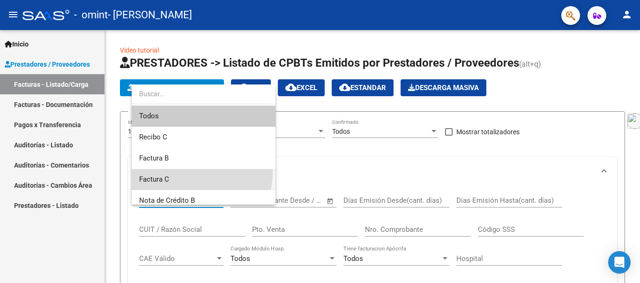
click at [181, 171] on span "Factura C" at bounding box center [203, 179] width 129 height 21
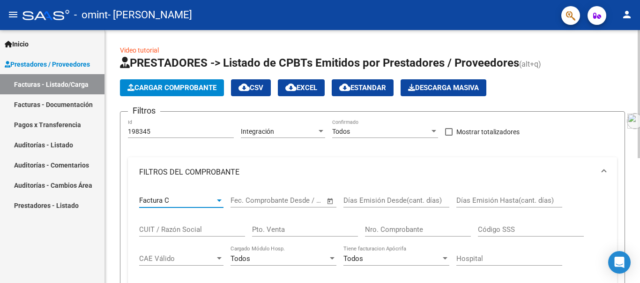
scroll to position [247, 0]
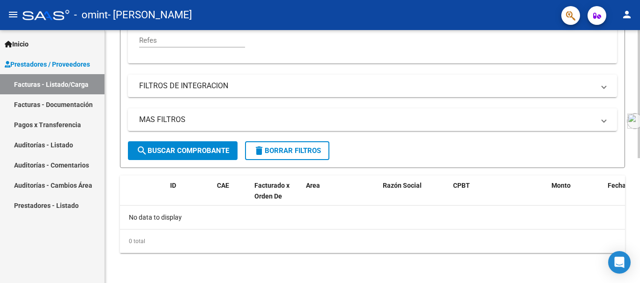
click at [640, 274] on div at bounding box center [639, 156] width 2 height 253
click at [640, 274] on div at bounding box center [639, 219] width 2 height 128
click at [205, 155] on span "search Buscar Comprobante" at bounding box center [182, 150] width 93 height 8
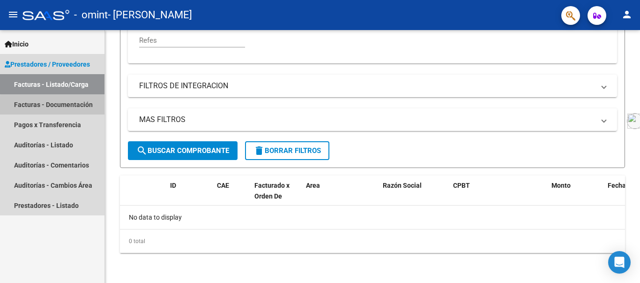
click at [68, 106] on link "Facturas - Documentación" at bounding box center [52, 104] width 104 height 20
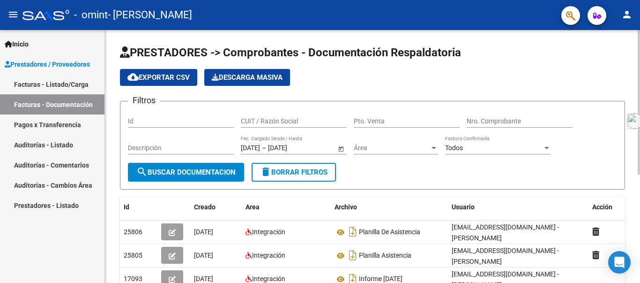
scroll to position [189, 0]
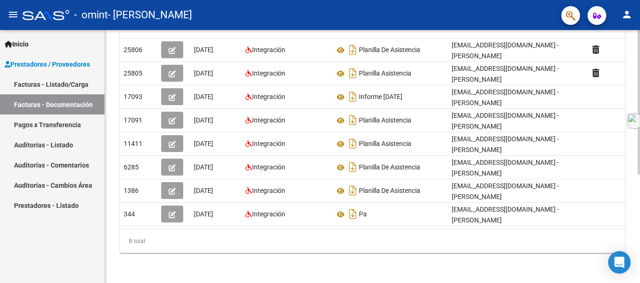
click at [638, 276] on div at bounding box center [639, 156] width 2 height 253
click at [638, 276] on div at bounding box center [639, 210] width 2 height 144
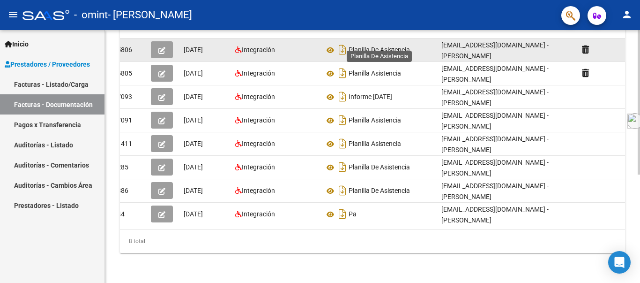
click at [371, 46] on span "Planilla De Asistencia" at bounding box center [379, 49] width 61 height 7
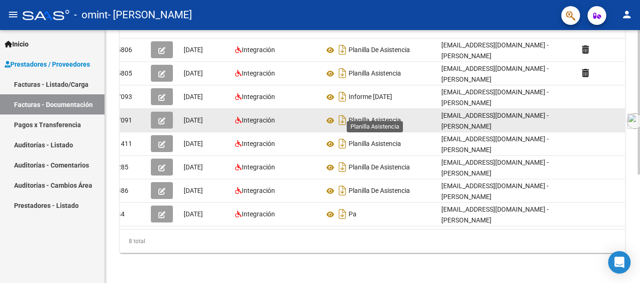
click at [352, 117] on span "Planilla Asistencia" at bounding box center [375, 120] width 52 height 7
click at [307, 115] on div "Integración" at bounding box center [276, 120] width 82 height 11
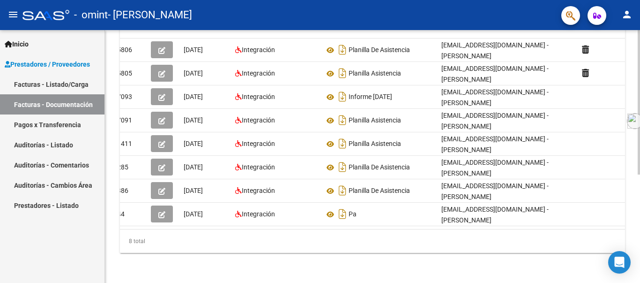
scroll to position [0, 0]
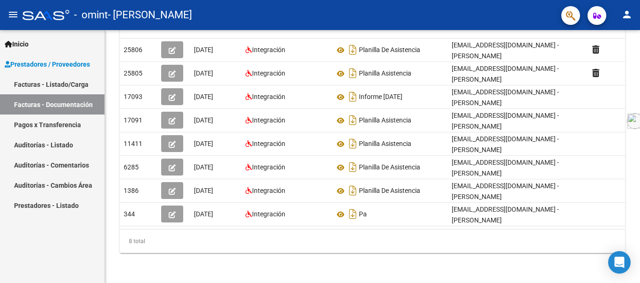
click at [66, 80] on link "Facturas - Listado/Carga" at bounding box center [52, 84] width 104 height 20
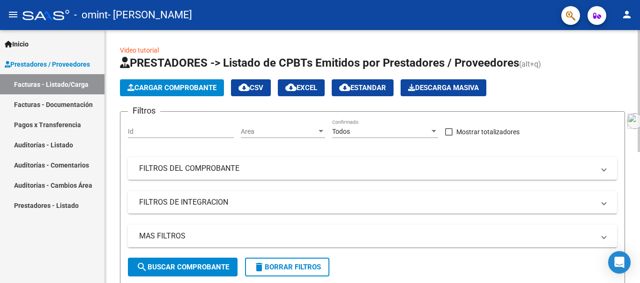
click at [189, 262] on span "search Buscar Comprobante" at bounding box center [182, 266] width 93 height 8
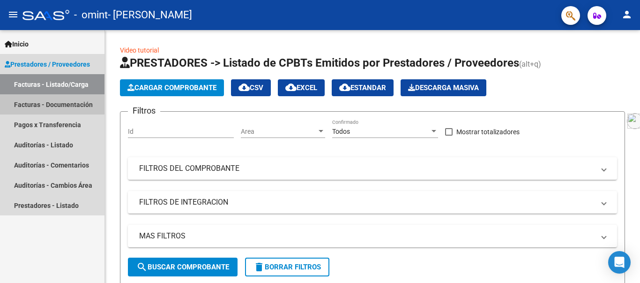
click at [48, 100] on link "Facturas - Documentación" at bounding box center [52, 104] width 104 height 20
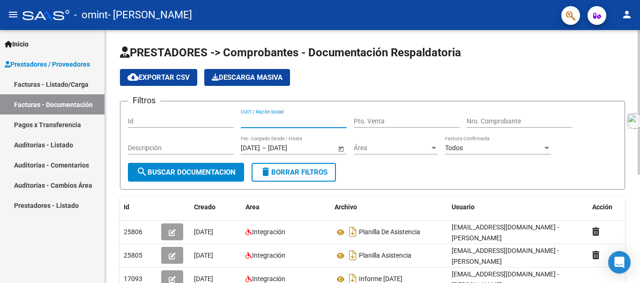
click at [270, 119] on input "CUIT / Razón Social" at bounding box center [294, 121] width 106 height 8
type input "27290709682"
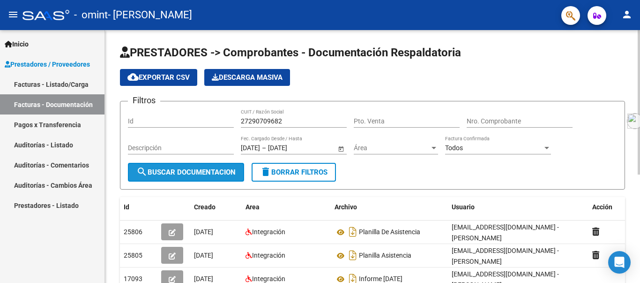
click at [215, 173] on span "search Buscar Documentacion" at bounding box center [185, 172] width 99 height 8
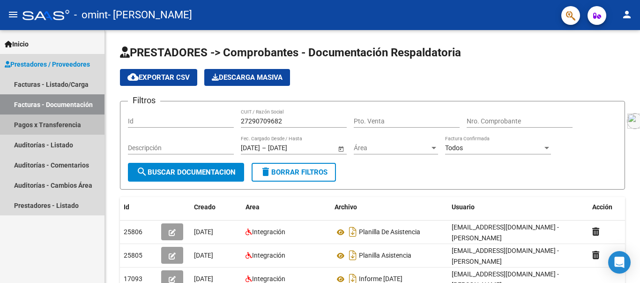
click at [61, 124] on link "Pagos x Transferencia" at bounding box center [52, 124] width 104 height 20
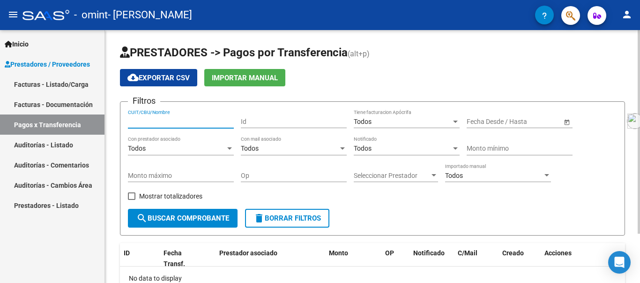
click at [153, 120] on input "CUIT/CBU/Nombre" at bounding box center [181, 122] width 106 height 8
type input "2729070968"
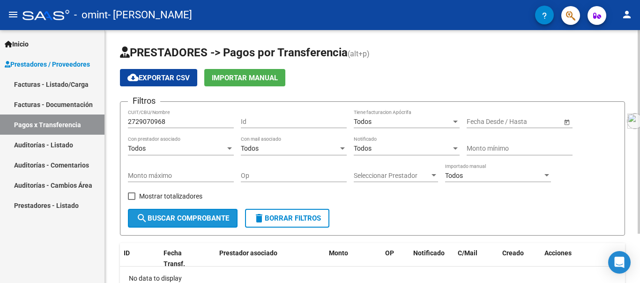
click at [151, 218] on span "search Buscar Comprobante" at bounding box center [182, 218] width 93 height 8
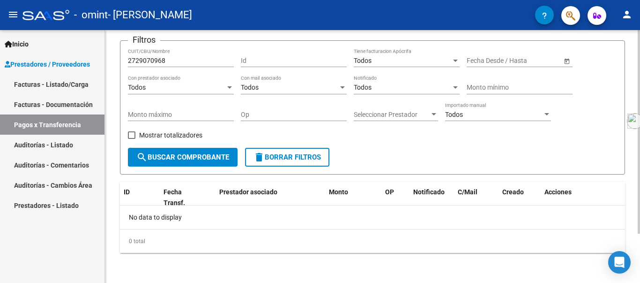
click at [640, 264] on div at bounding box center [639, 156] width 2 height 253
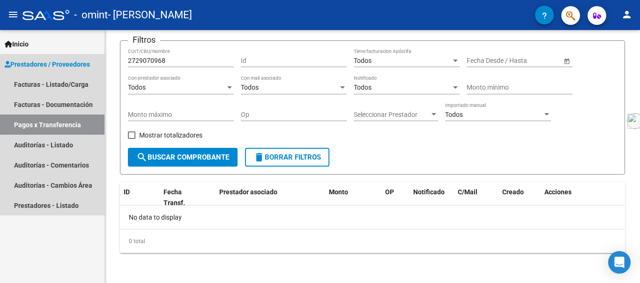
click at [83, 60] on span "Prestadores / Proveedores" at bounding box center [47, 64] width 85 height 10
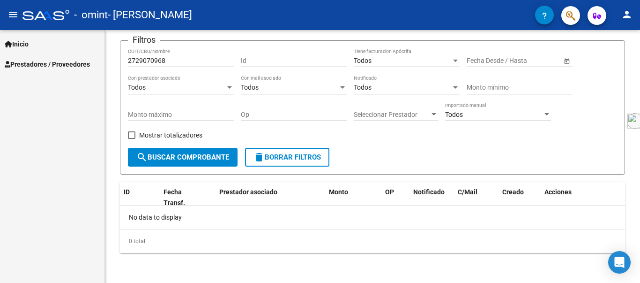
click at [16, 12] on mat-icon "menu" at bounding box center [12, 14] width 11 height 11
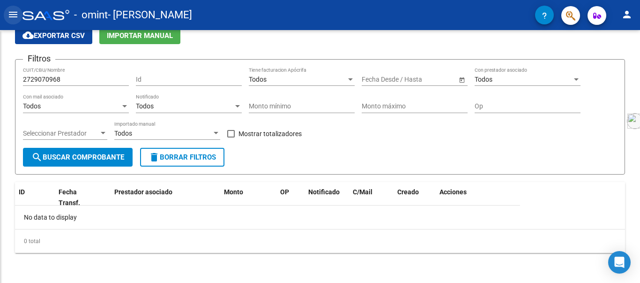
scroll to position [42, 0]
click at [16, 12] on mat-icon "menu" at bounding box center [12, 14] width 11 height 11
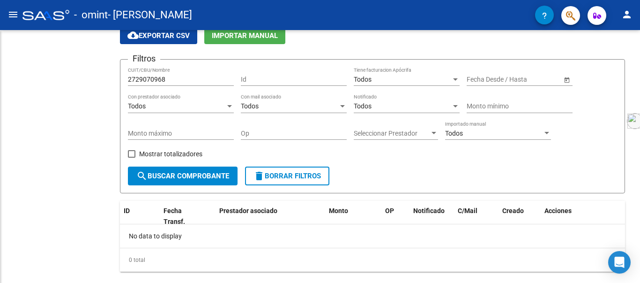
scroll to position [61, 0]
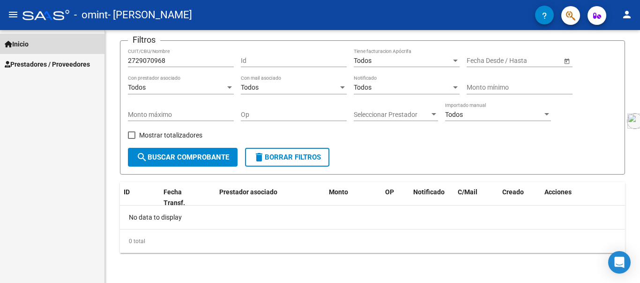
click at [22, 52] on link "Inicio" at bounding box center [52, 44] width 104 height 20
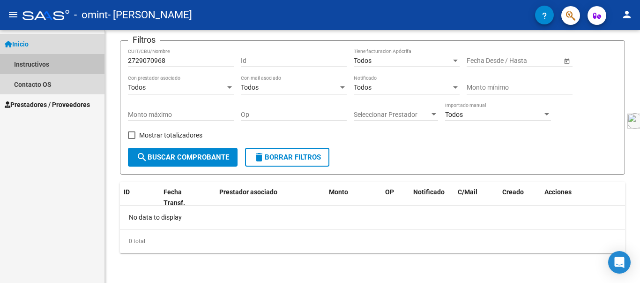
click at [31, 63] on link "Instructivos" at bounding box center [52, 64] width 104 height 20
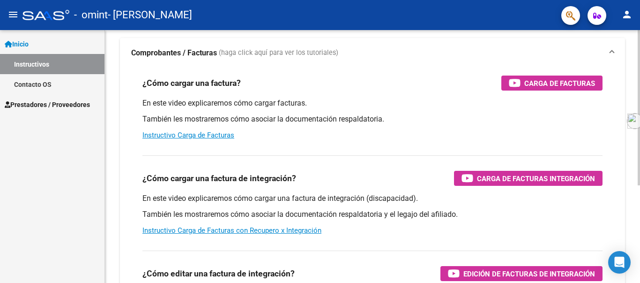
scroll to position [158, 0]
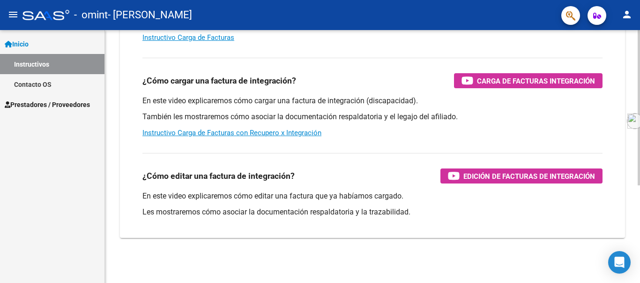
click at [640, 262] on div at bounding box center [639, 156] width 2 height 253
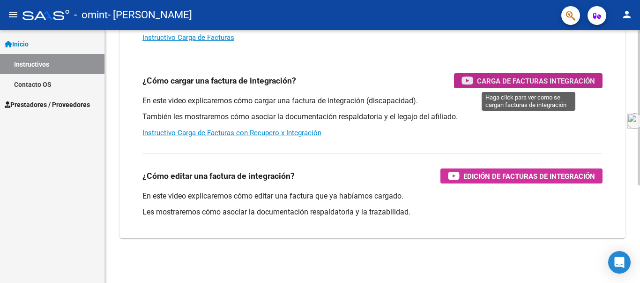
click at [541, 83] on span "Carga de Facturas Integración" at bounding box center [536, 81] width 118 height 12
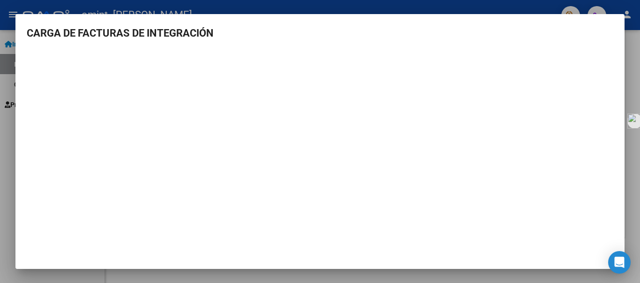
click at [320, 10] on div at bounding box center [320, 141] width 640 height 283
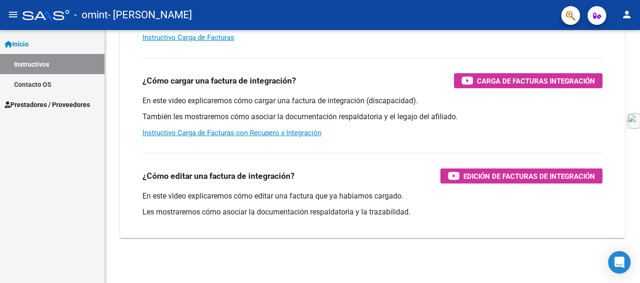
click at [32, 103] on span "Prestadores / Proveedores" at bounding box center [47, 104] width 85 height 10
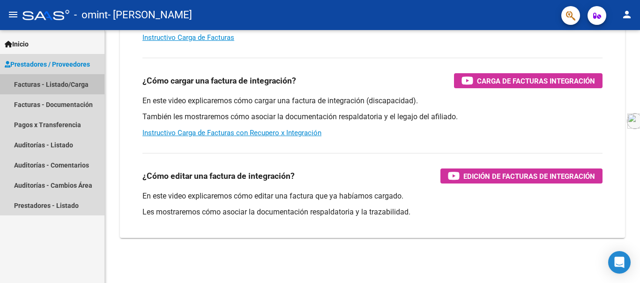
click at [37, 84] on link "Facturas - Listado/Carga" at bounding box center [52, 84] width 104 height 20
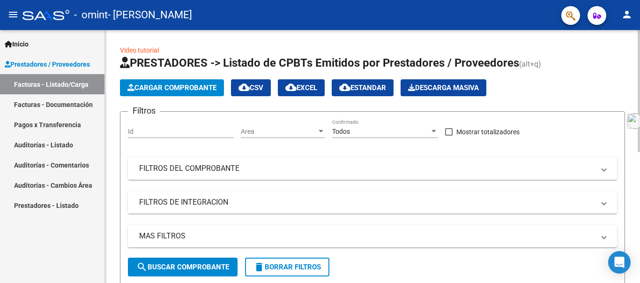
scroll to position [253, 0]
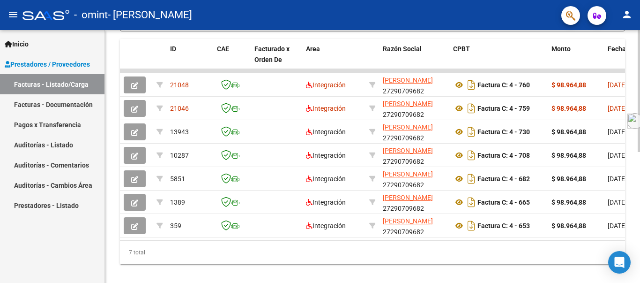
click at [638, 269] on div at bounding box center [639, 156] width 2 height 253
click at [638, 269] on div at bounding box center [639, 216] width 2 height 122
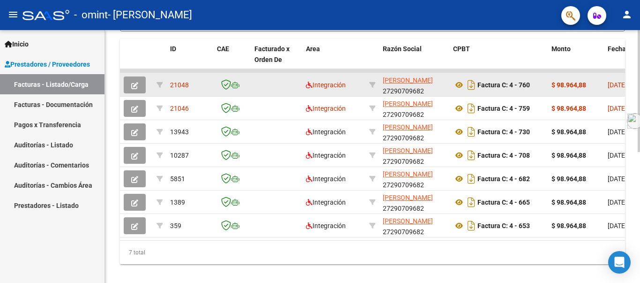
click at [245, 91] on datatable-body-cell at bounding box center [231, 84] width 37 height 23
click at [322, 85] on span "Integración" at bounding box center [326, 84] width 40 height 7
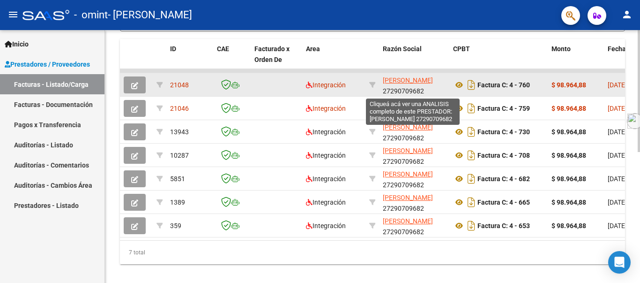
click at [406, 81] on span "[PERSON_NAME]" at bounding box center [408, 79] width 50 height 7
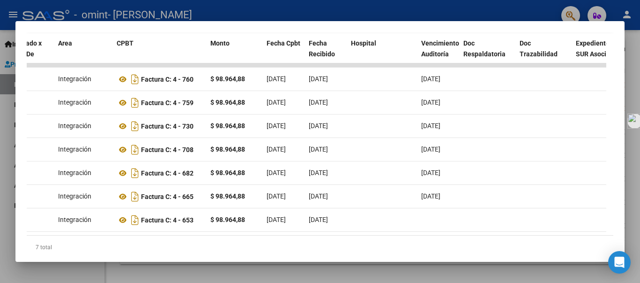
scroll to position [0, 127]
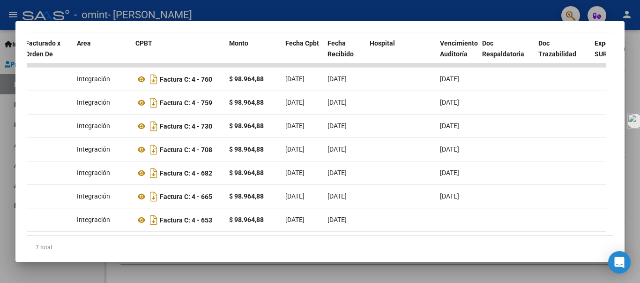
click at [634, 50] on div at bounding box center [320, 141] width 640 height 283
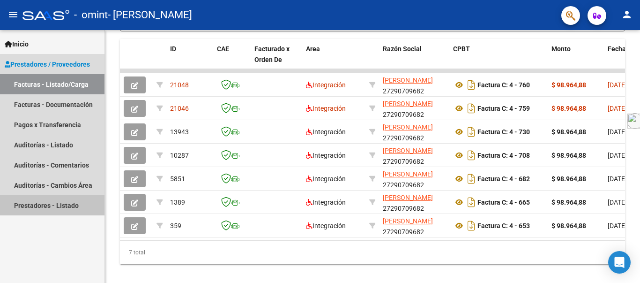
click at [60, 195] on link "Prestadores - Listado" at bounding box center [52, 205] width 104 height 20
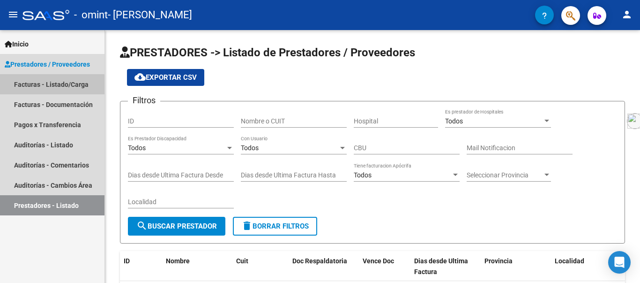
click at [45, 86] on link "Facturas - Listado/Carga" at bounding box center [52, 84] width 104 height 20
